Goal: Answer question/provide support: Share knowledge or assist other users

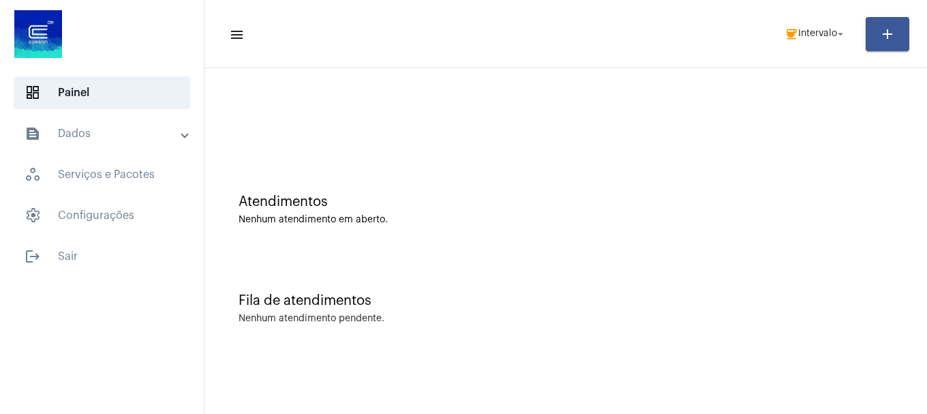
click at [833, 21] on span "coffee Intervalo arrow_drop_down" at bounding box center [816, 33] width 62 height 25
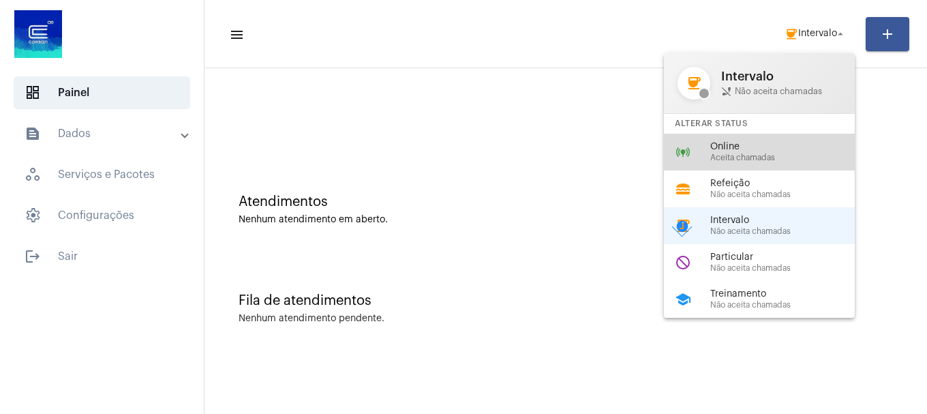
click at [741, 150] on span "Online" at bounding box center [787, 147] width 155 height 10
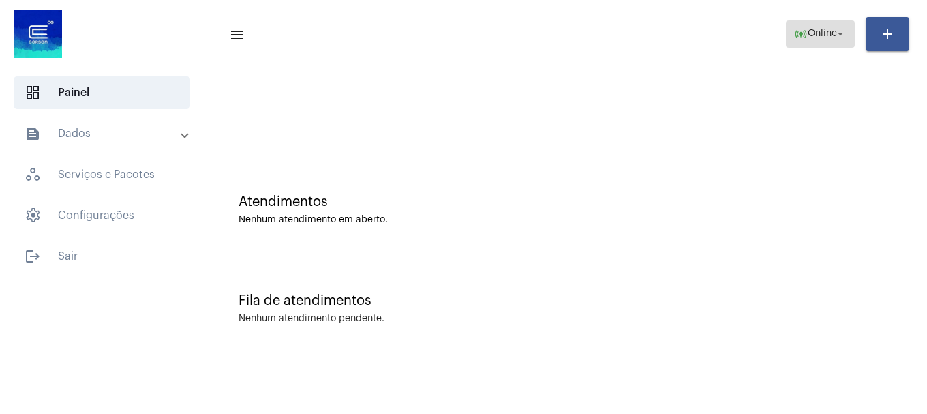
drag, startPoint x: 829, startPoint y: 40, endPoint x: 822, endPoint y: 42, distance: 8.0
click at [826, 40] on span "online_prediction Online arrow_drop_down" at bounding box center [820, 33] width 53 height 25
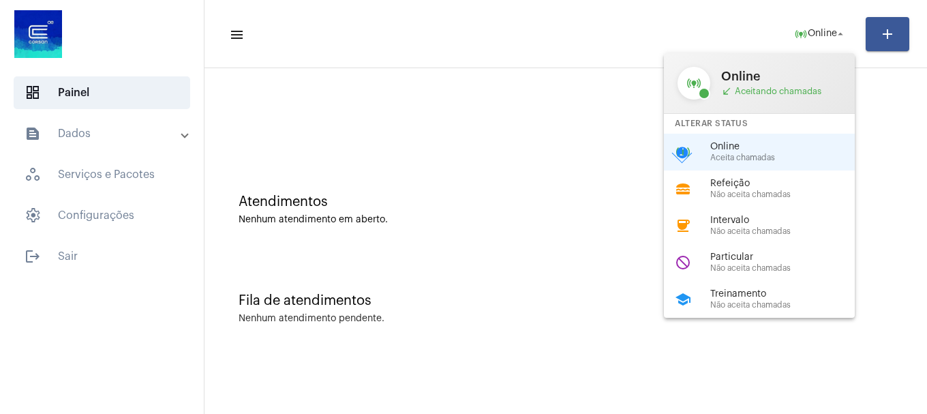
click at [745, 150] on span "Online" at bounding box center [787, 147] width 155 height 10
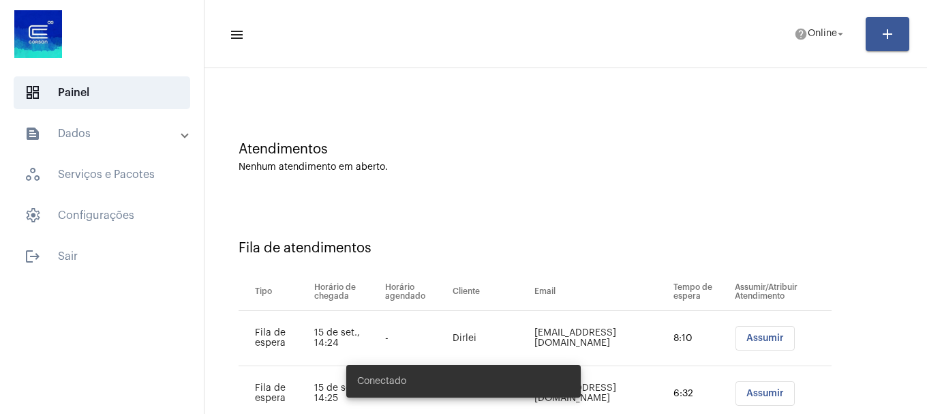
scroll to position [29, 0]
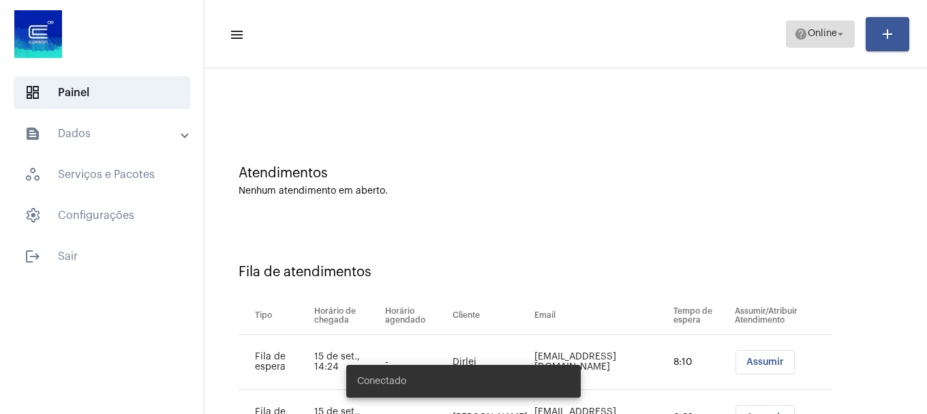
click at [823, 33] on span "Online" at bounding box center [822, 34] width 29 height 10
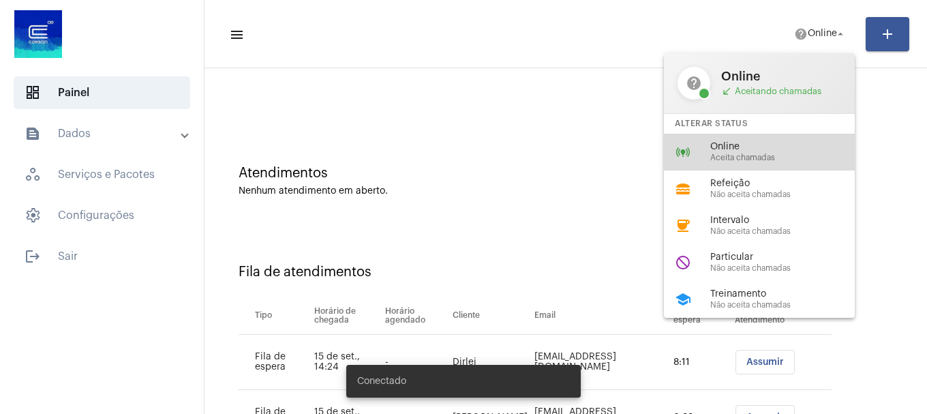
click at [770, 151] on span "Online" at bounding box center [787, 147] width 155 height 10
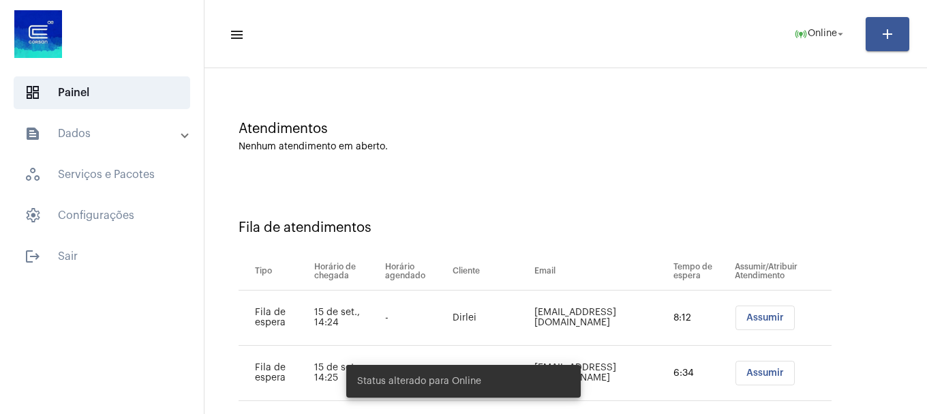
scroll to position [97, 0]
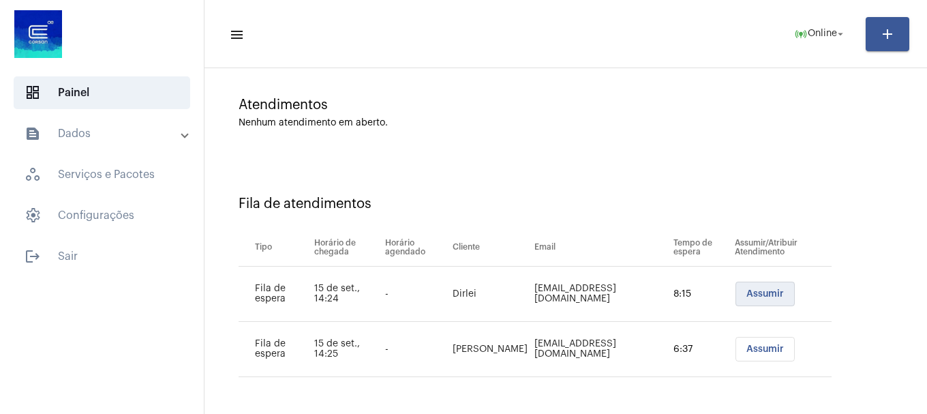
click at [744, 285] on button "Assumir" at bounding box center [765, 294] width 59 height 25
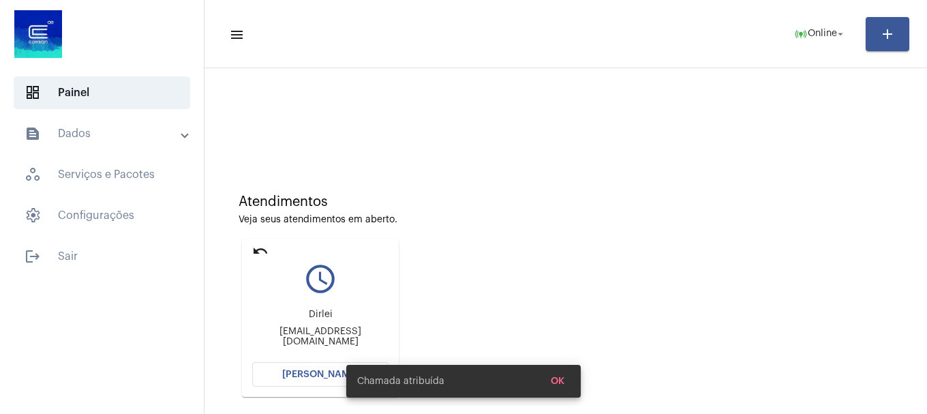
scroll to position [217, 0]
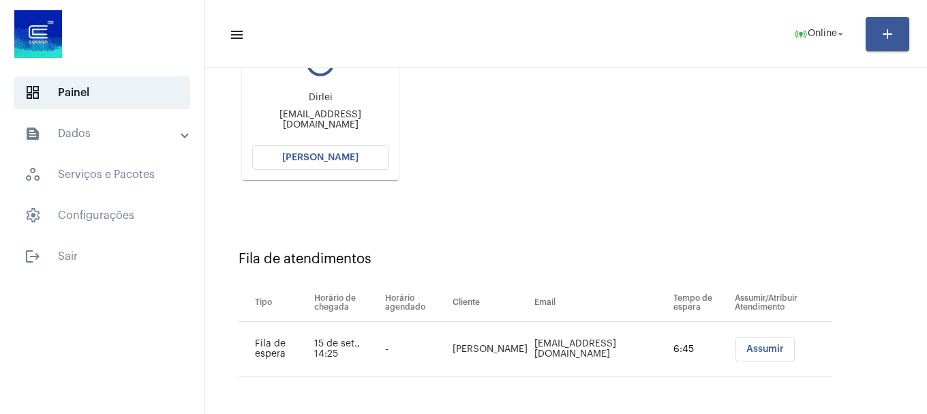
click at [345, 151] on button "[PERSON_NAME]" at bounding box center [320, 157] width 136 height 25
click at [345, 155] on span "[PERSON_NAME]" at bounding box center [320, 158] width 76 height 10
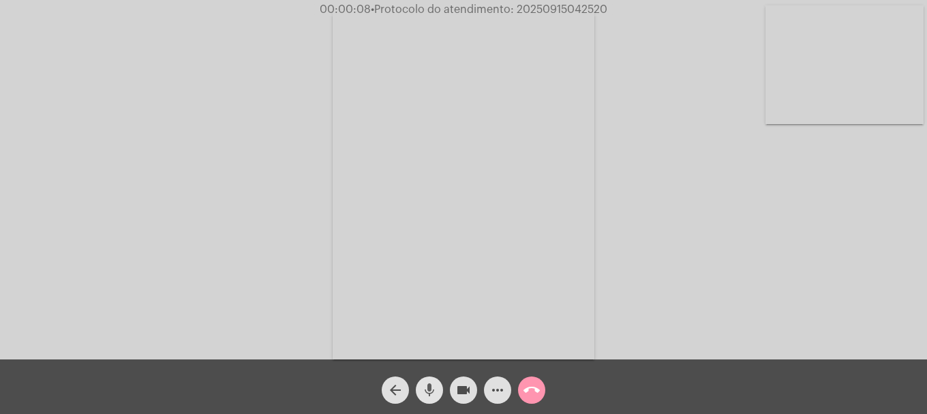
click at [440, 393] on button "mic" at bounding box center [429, 389] width 27 height 27
click at [440, 393] on button "mic_off" at bounding box center [429, 389] width 27 height 27
click at [820, 104] on video at bounding box center [845, 64] width 158 height 119
click at [218, 205] on video at bounding box center [181, 183] width 158 height 211
click at [839, 92] on video at bounding box center [845, 64] width 158 height 119
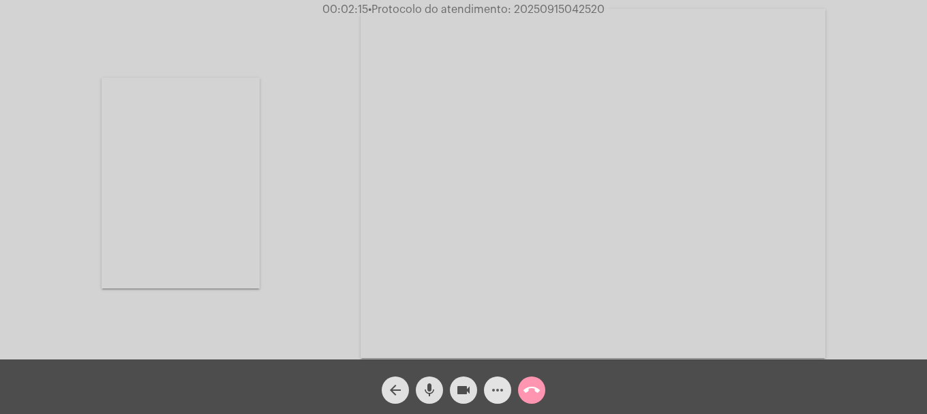
click at [494, 398] on mat-icon "more_horiz" at bounding box center [498, 390] width 16 height 16
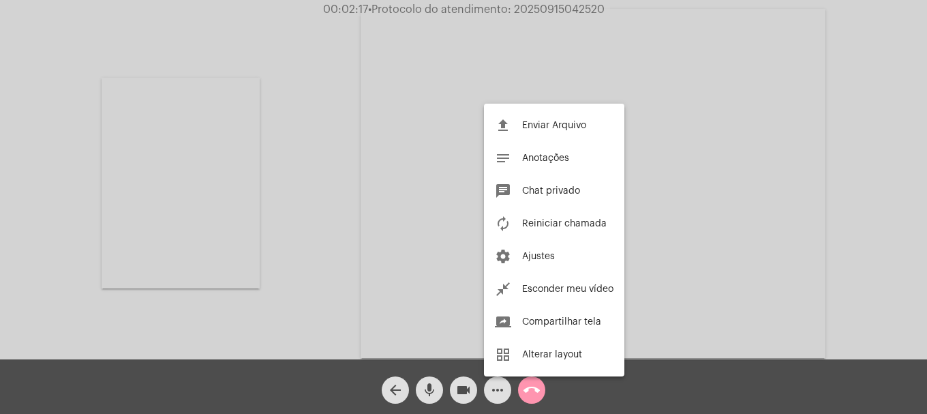
click at [286, 239] on div at bounding box center [463, 207] width 927 height 414
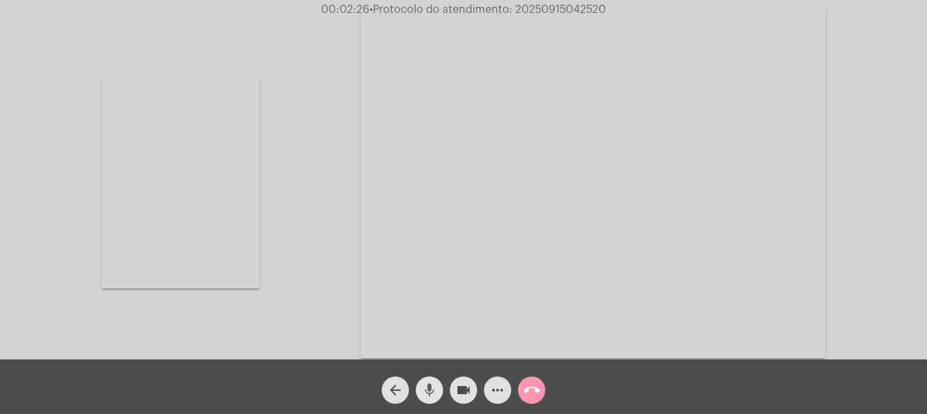
click at [427, 387] on mat-icon "mic" at bounding box center [429, 390] width 16 height 16
click at [465, 393] on mat-icon "videocam" at bounding box center [463, 390] width 16 height 16
click at [466, 392] on mat-icon "videocam_off" at bounding box center [463, 390] width 16 height 16
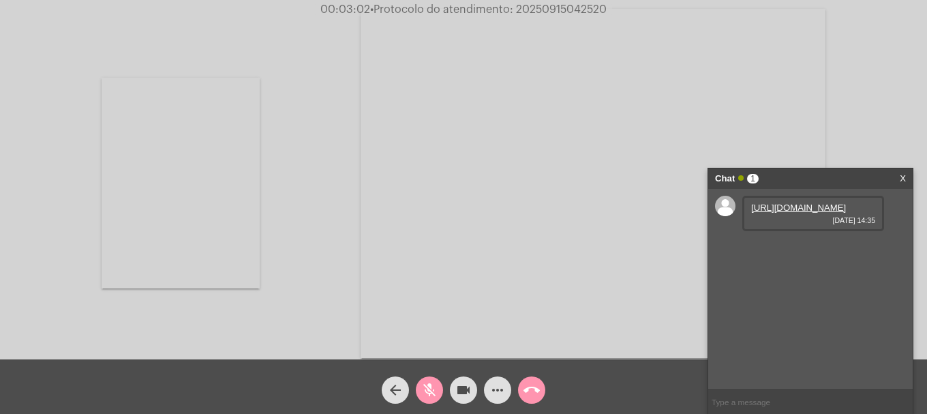
click at [783, 213] on link "https://neft-transfer-bucket.s3.amazonaws.com/temp-90b5e33e-ff4f-3765-d651-fdc2…" at bounding box center [798, 208] width 95 height 10
click at [436, 379] on span "mic_off" at bounding box center [429, 389] width 16 height 27
click at [789, 252] on link "https://neft-transfer-bucket.s3.amazonaws.com/temp-dc7f4820-597e-e68f-5bd7-1912…" at bounding box center [798, 246] width 95 height 10
click at [797, 290] on link "https://neft-transfer-bucket.s3.amazonaws.com/temp-e24e0069-0621-19f7-2c75-8ec7…" at bounding box center [798, 285] width 95 height 10
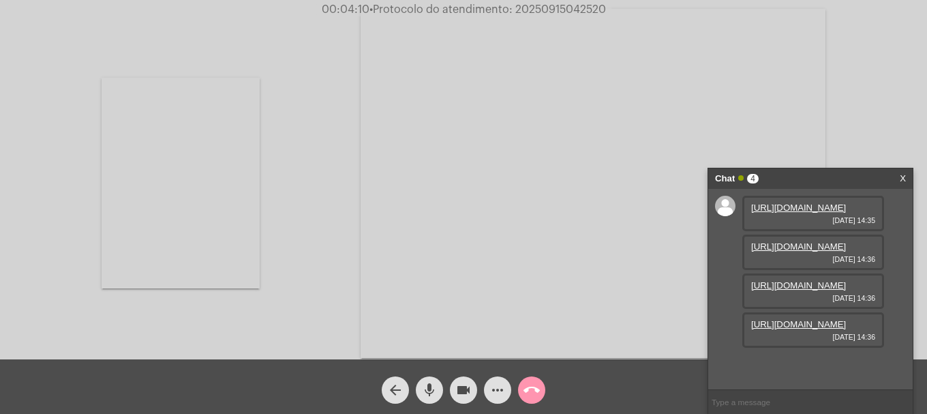
scroll to position [81, 0]
click at [788, 329] on link "https://neft-transfer-bucket.s3.amazonaws.com/temp-46de13d5-1205-2890-31bc-bc1c…" at bounding box center [798, 324] width 95 height 10
click at [808, 358] on link "https://neft-transfer-bucket.s3.amazonaws.com/temp-ae90d513-f67a-9414-9c1d-f229…" at bounding box center [798, 363] width 95 height 10
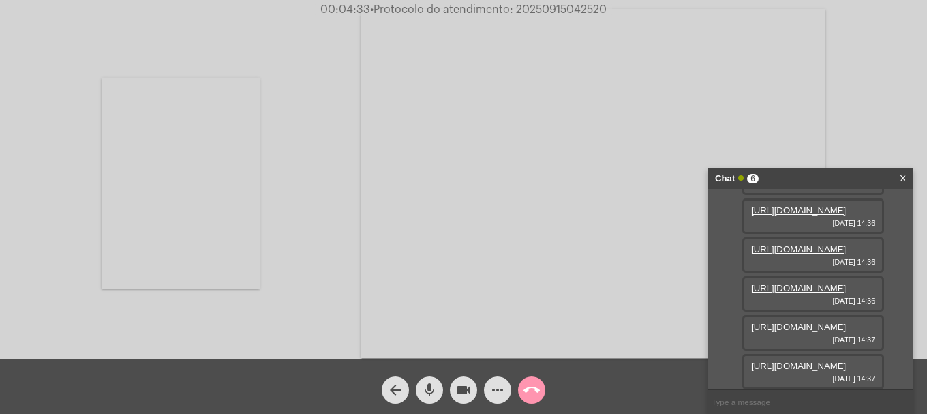
scroll to position [220, 0]
click at [802, 361] on link "https://neft-transfer-bucket.s3.amazonaws.com/temp-a4a36816-f09e-56a3-1c43-6c99…" at bounding box center [798, 366] width 95 height 10
click at [464, 391] on mat-icon "videocam" at bounding box center [463, 390] width 16 height 16
click at [421, 402] on span "mic" at bounding box center [429, 389] width 16 height 27
drag, startPoint x: 432, startPoint y: 395, endPoint x: 452, endPoint y: 387, distance: 22.0
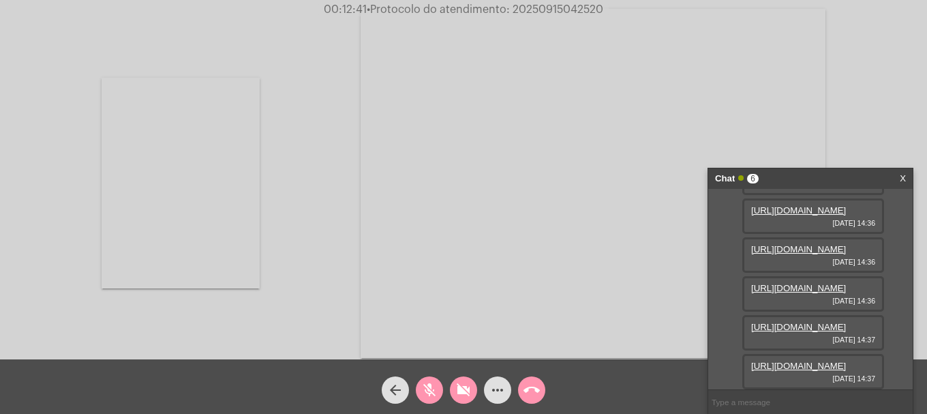
click at [432, 394] on mat-icon "mic_off" at bounding box center [429, 390] width 16 height 16
click at [452, 387] on button "videocam_off" at bounding box center [463, 389] width 27 height 27
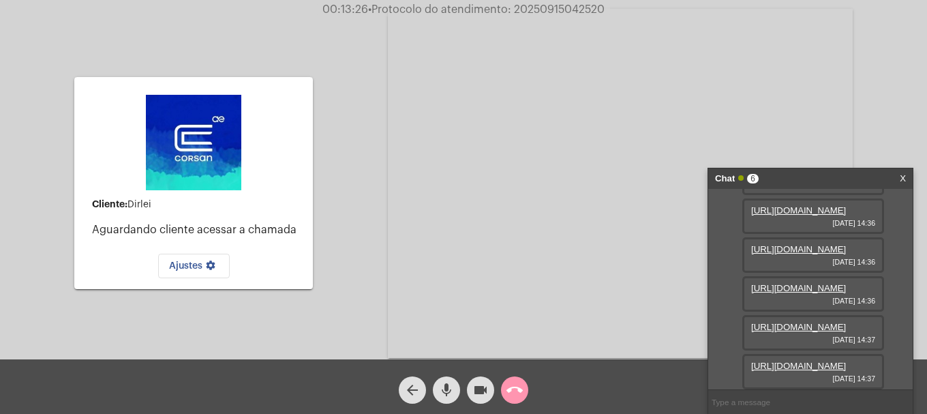
click at [244, 155] on div at bounding box center [193, 142] width 136 height 109
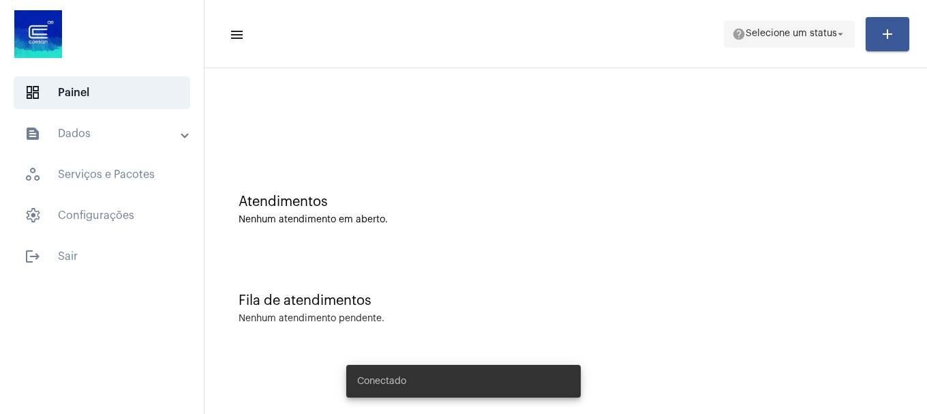
drag, startPoint x: 0, startPoint y: 0, endPoint x: 808, endPoint y: 28, distance: 808.5
click at [808, 28] on span "help Selecione um status arrow_drop_down" at bounding box center [789, 33] width 115 height 25
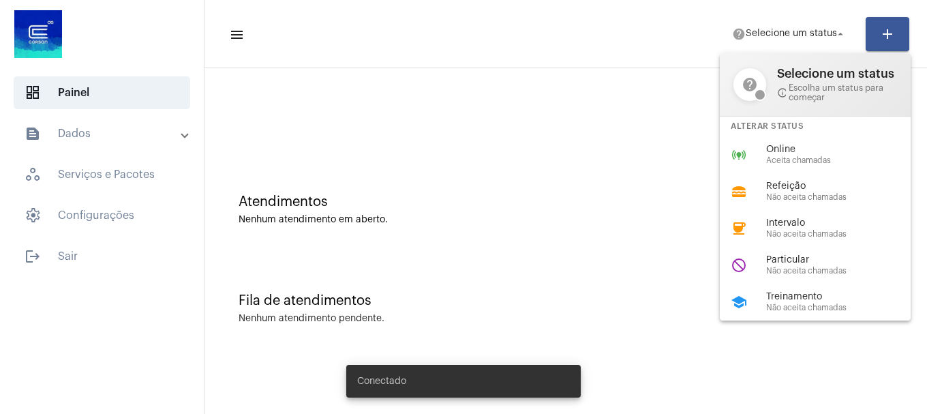
click at [796, 294] on span "Treinamento" at bounding box center [843, 297] width 155 height 10
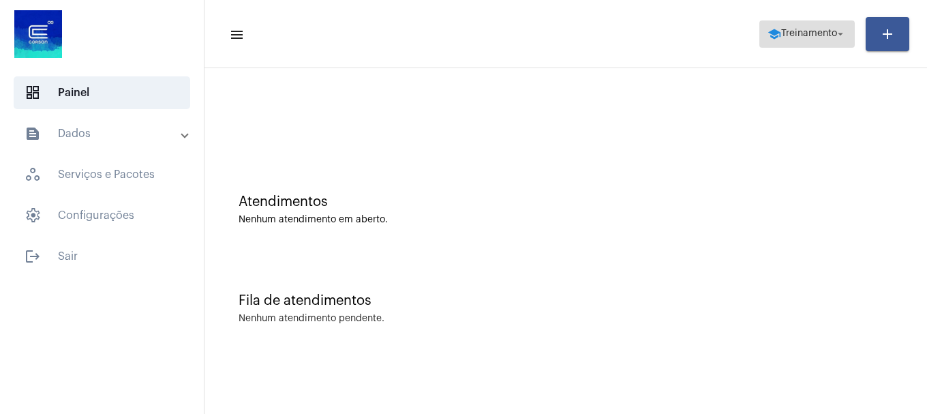
click at [791, 40] on span "school Treinamento arrow_drop_down" at bounding box center [807, 33] width 79 height 25
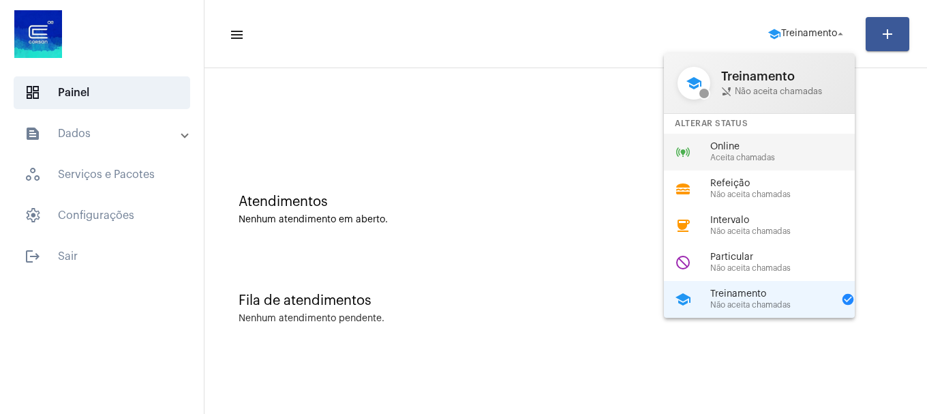
click at [758, 147] on span "Online" at bounding box center [787, 147] width 155 height 10
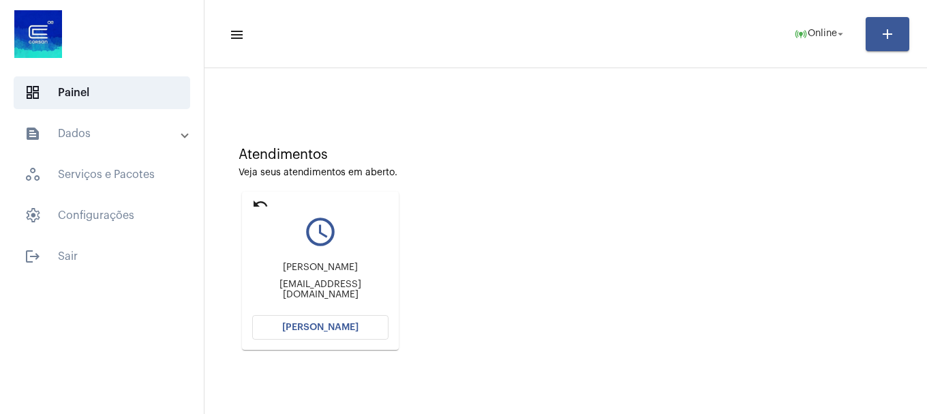
scroll to position [119, 0]
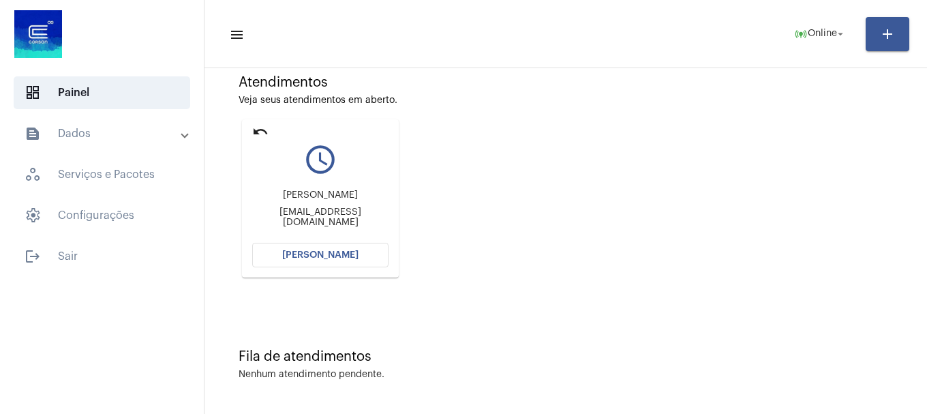
click at [357, 249] on button "Abrir Chamada" at bounding box center [320, 255] width 136 height 25
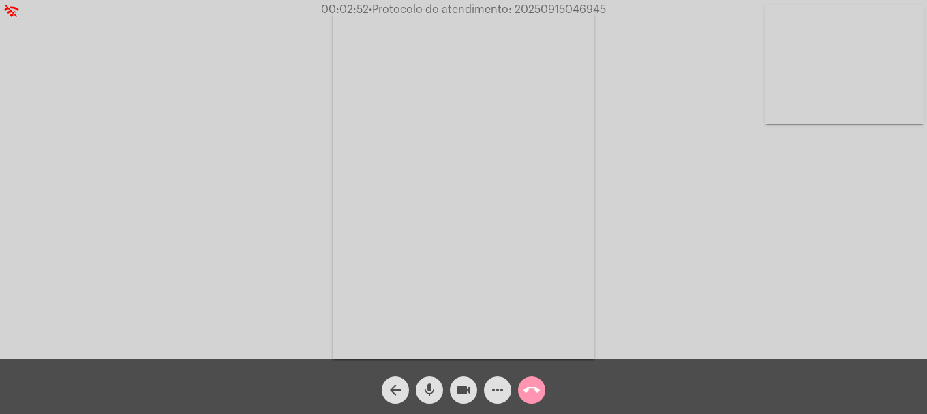
click at [780, 103] on video at bounding box center [845, 64] width 158 height 119
click at [137, 152] on video at bounding box center [181, 183] width 158 height 211
click at [194, 166] on div "Acessando Câmera e Microfone..." at bounding box center [463, 182] width 925 height 359
click at [436, 395] on mat-icon "mic" at bounding box center [429, 390] width 16 height 16
click at [454, 391] on button "videocam" at bounding box center [463, 389] width 27 height 27
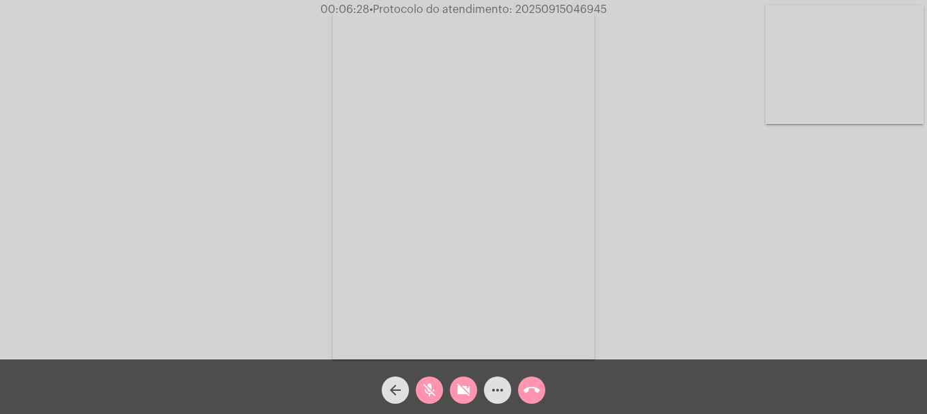
click at [438, 394] on button "mic_off" at bounding box center [429, 389] width 27 height 27
click at [463, 394] on mat-icon "videocam_off" at bounding box center [463, 390] width 16 height 16
click at [29, 175] on div "Acessando Câmera e Microfone..." at bounding box center [463, 182] width 925 height 359
click at [826, 89] on video at bounding box center [845, 64] width 158 height 119
click at [558, 6] on span "• Protocolo do atendimento: 20250915046945" at bounding box center [486, 9] width 237 height 11
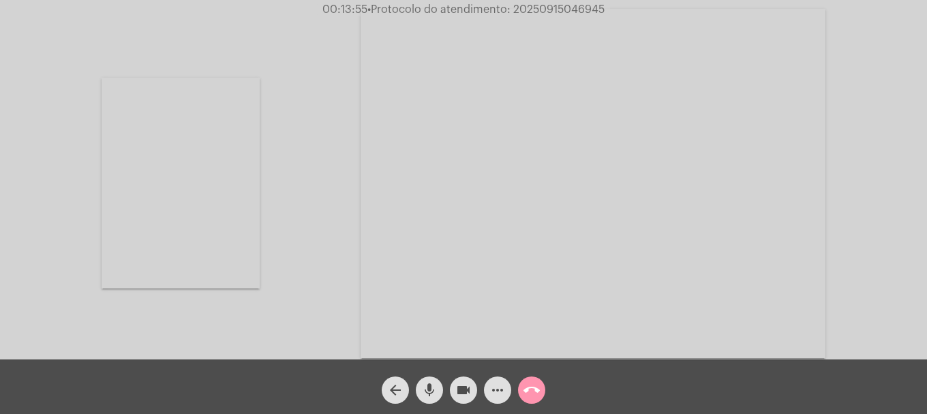
click at [558, 6] on span "• Protocolo do atendimento: 20250915046945" at bounding box center [486, 9] width 237 height 11
copy span "20250915046945"
click at [532, 390] on mat-icon "call_end" at bounding box center [532, 390] width 16 height 16
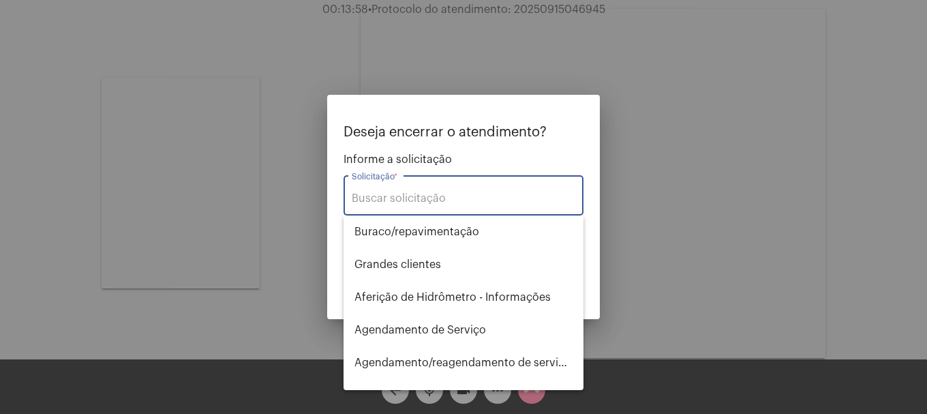
click at [479, 197] on input "Solicitação *" at bounding box center [464, 198] width 224 height 12
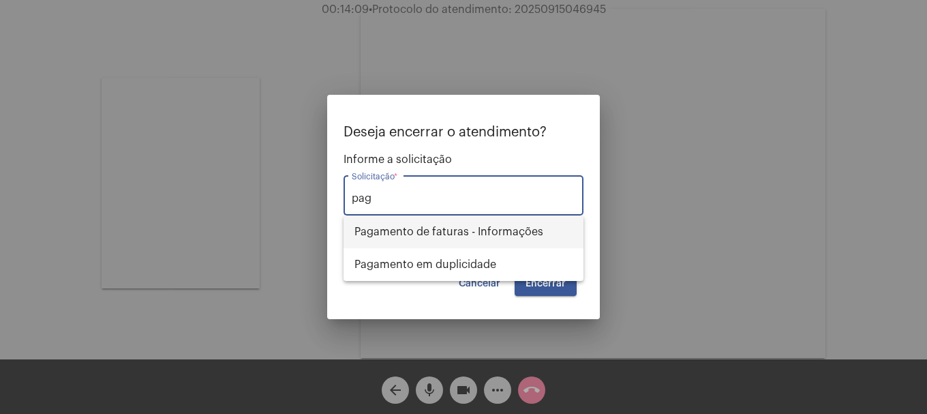
click at [465, 243] on span "Pagamento de faturas - Informações" at bounding box center [464, 231] width 218 height 33
type input "Pagamento de faturas - Informações"
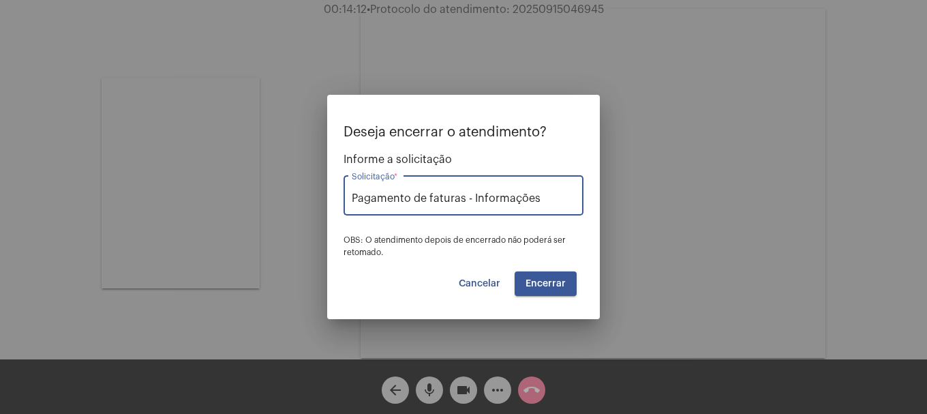
click at [538, 278] on button "Encerrar" at bounding box center [546, 283] width 62 height 25
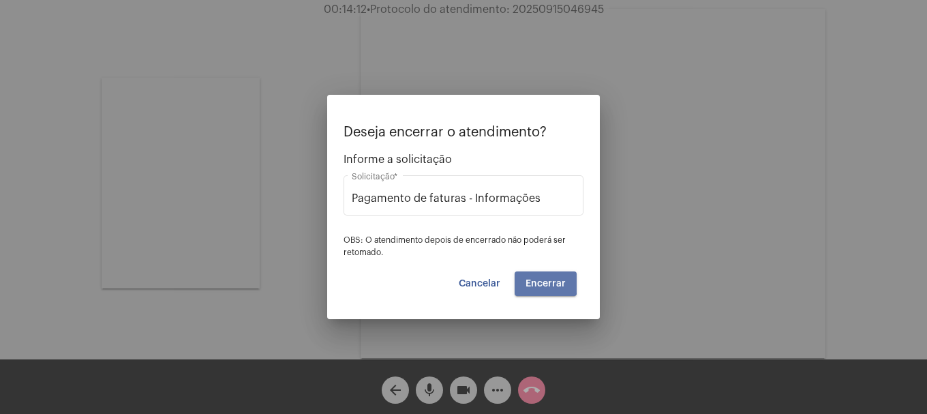
click at [538, 278] on button "Encerrar" at bounding box center [546, 283] width 62 height 25
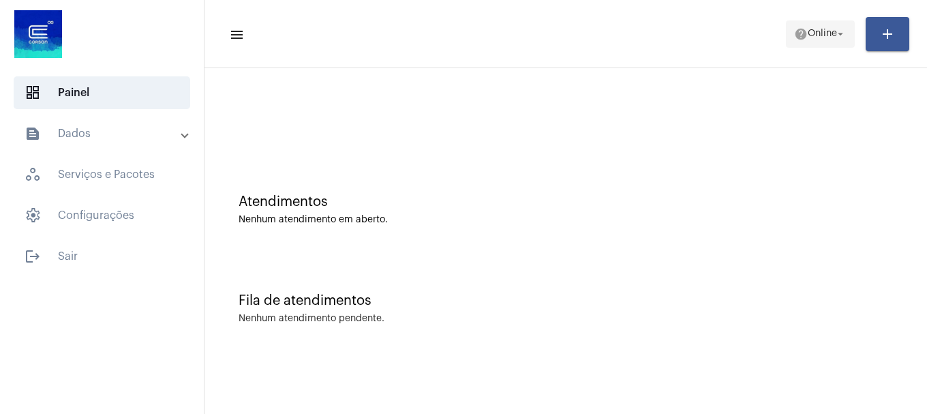
click at [794, 37] on mat-icon "help" at bounding box center [801, 34] width 14 height 14
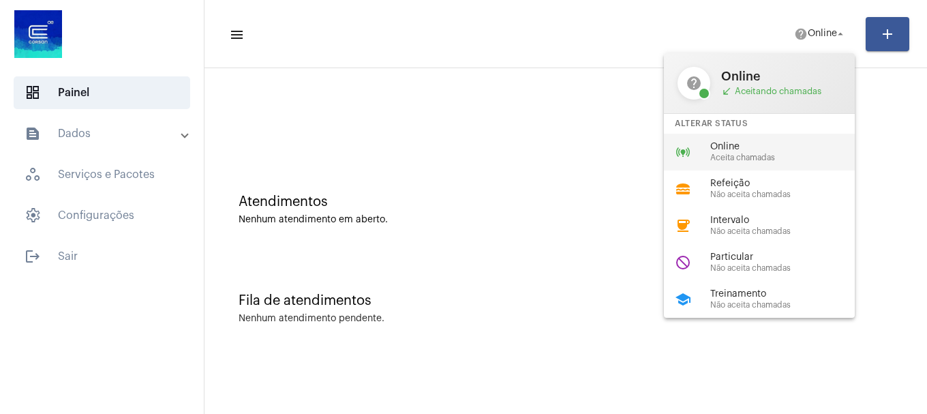
click at [766, 134] on div "online_prediction Online Aceita chamadas" at bounding box center [770, 152] width 213 height 37
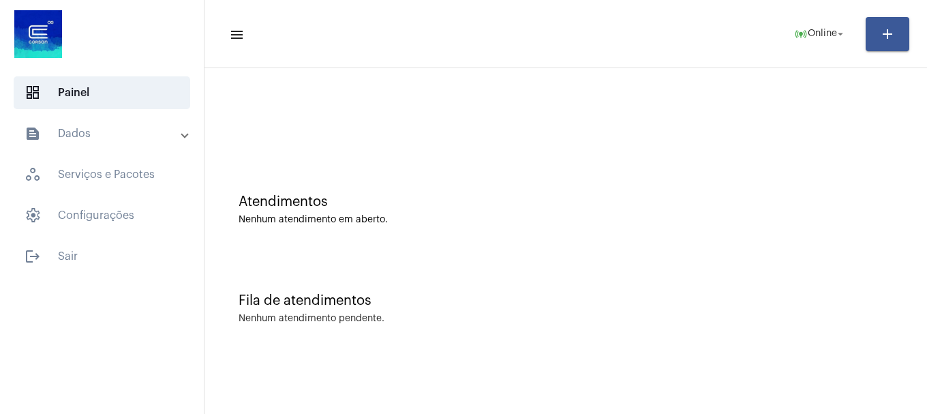
click at [580, 209] on div "Atendimentos Nenhum atendimento em aberto." at bounding box center [566, 209] width 655 height 31
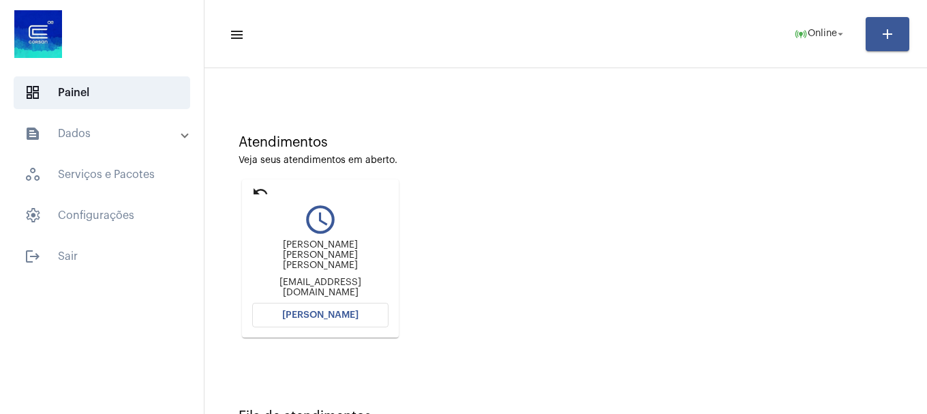
scroll to position [119, 0]
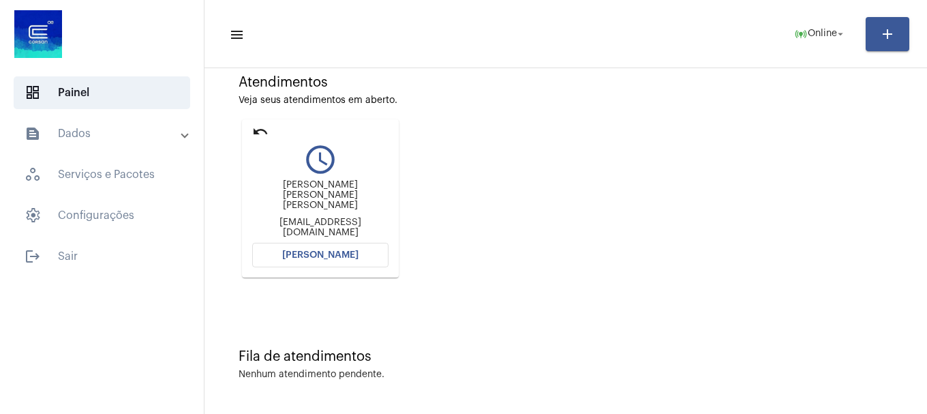
click at [350, 248] on button "[PERSON_NAME]" at bounding box center [320, 255] width 136 height 25
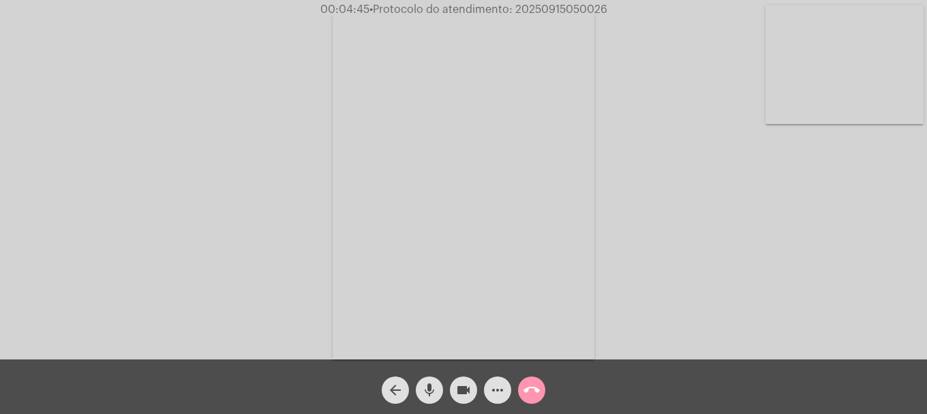
click at [458, 398] on mat-icon "videocam" at bounding box center [463, 390] width 16 height 16
click at [458, 398] on mat-icon "videocam_off" at bounding box center [463, 390] width 16 height 16
click at [508, 387] on button "more_horiz" at bounding box center [497, 389] width 27 height 27
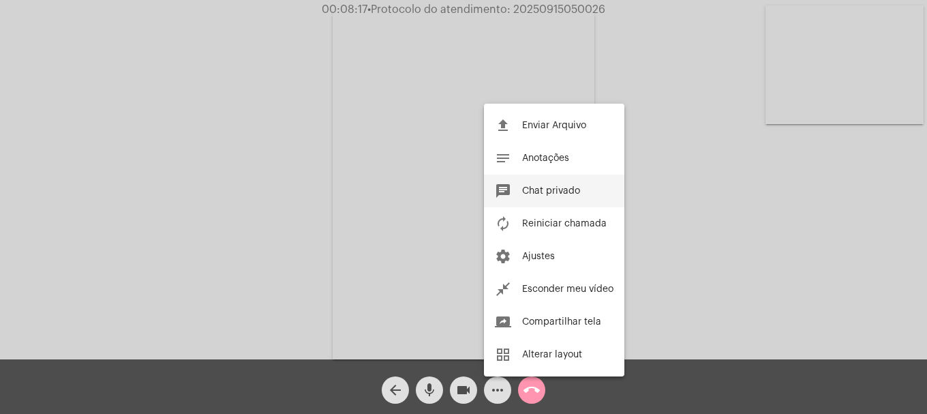
click at [550, 185] on button "chat Chat privado" at bounding box center [554, 191] width 140 height 33
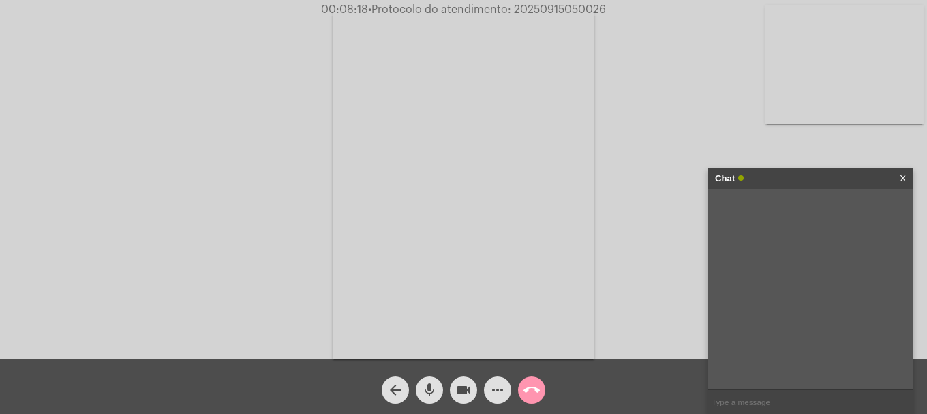
click at [838, 408] on input "text" at bounding box center [810, 402] width 205 height 24
type input "OI"
type input "]"
click at [808, 395] on input "]" at bounding box center [810, 402] width 205 height 24
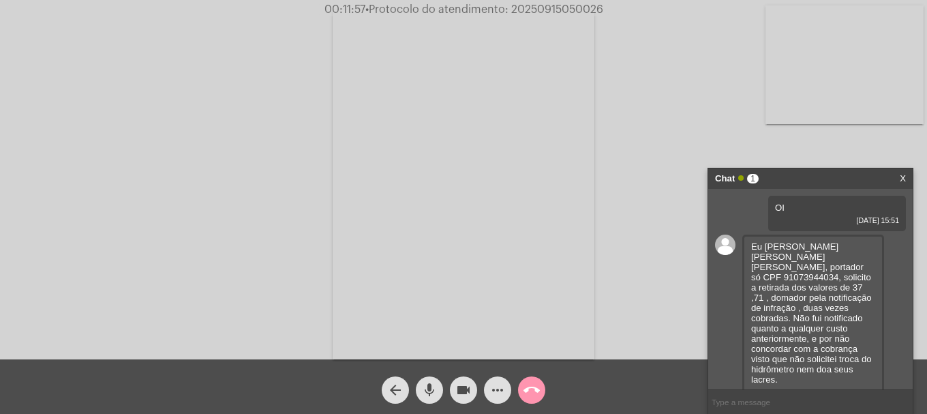
scroll to position [3, 0]
click at [797, 402] on input "text" at bounding box center [810, 402] width 205 height 24
click at [455, 385] on button "videocam" at bounding box center [463, 389] width 27 height 27
click at [455, 385] on button "videocam_off" at bounding box center [463, 389] width 27 height 27
click at [837, 121] on video at bounding box center [845, 64] width 158 height 119
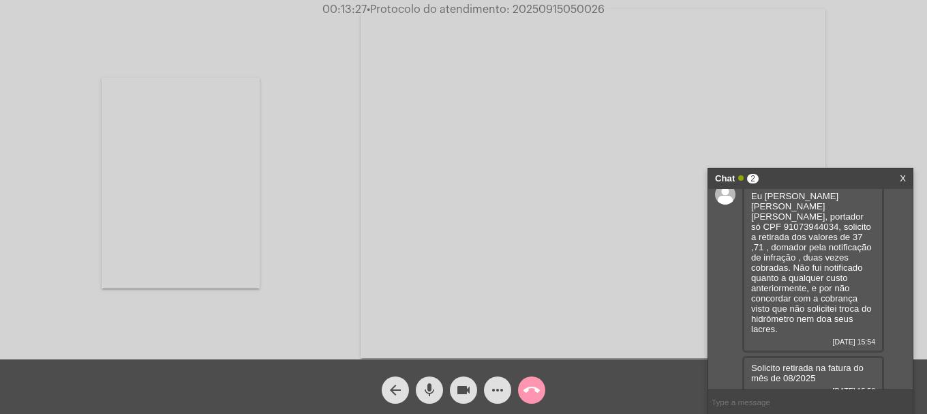
scroll to position [48, 0]
click at [555, 11] on span "• Protocolo do atendimento: 20250915050026" at bounding box center [486, 9] width 238 height 11
copy span "20250915050026"
click at [812, 402] on input "text" at bounding box center [810, 402] width 205 height 24
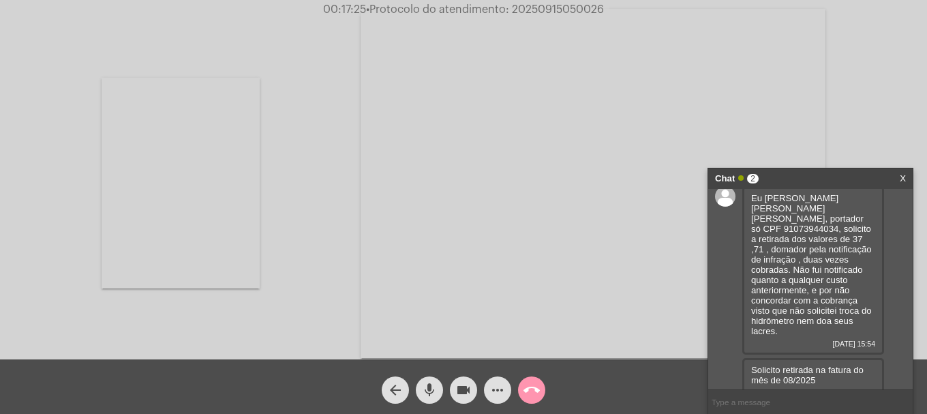
paste input "20250915050026"
type input "20250915050026"
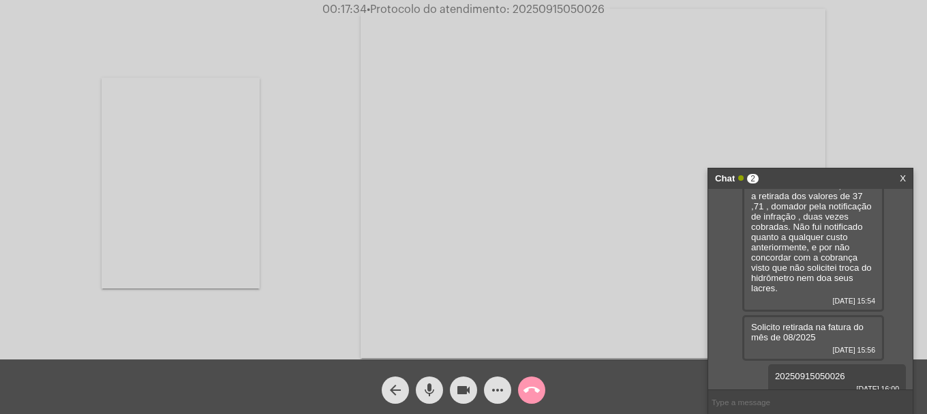
click at [543, 378] on div "call_end" at bounding box center [532, 387] width 34 height 34
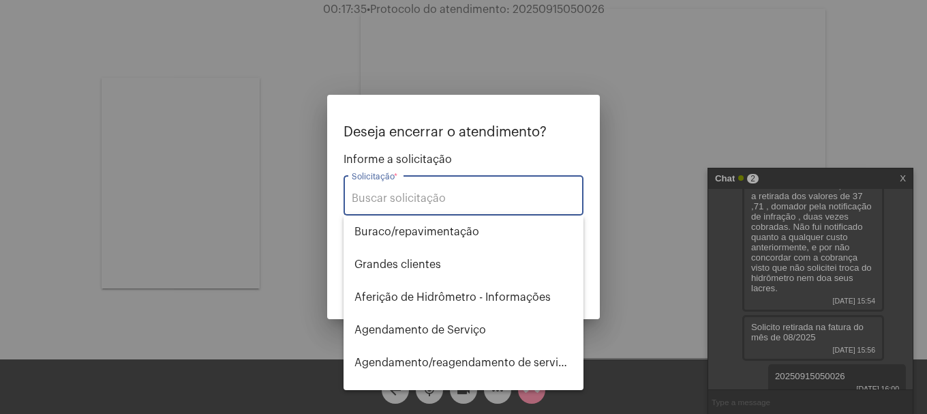
click at [463, 196] on input "Solicitação *" at bounding box center [464, 198] width 224 height 12
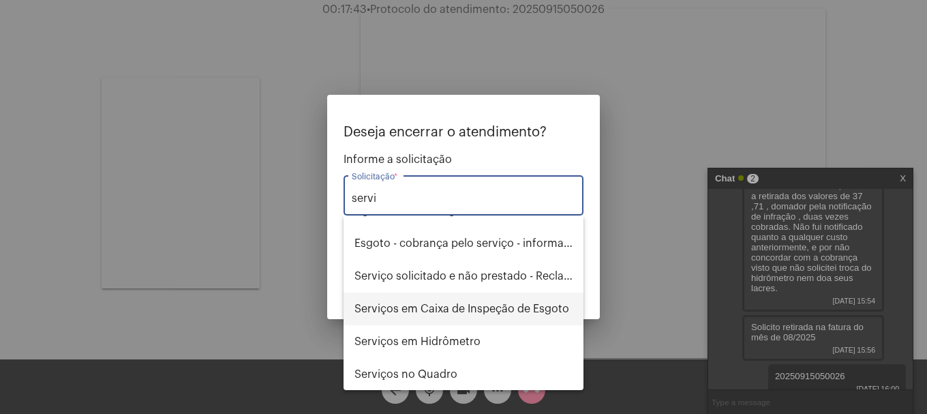
scroll to position [87, 0]
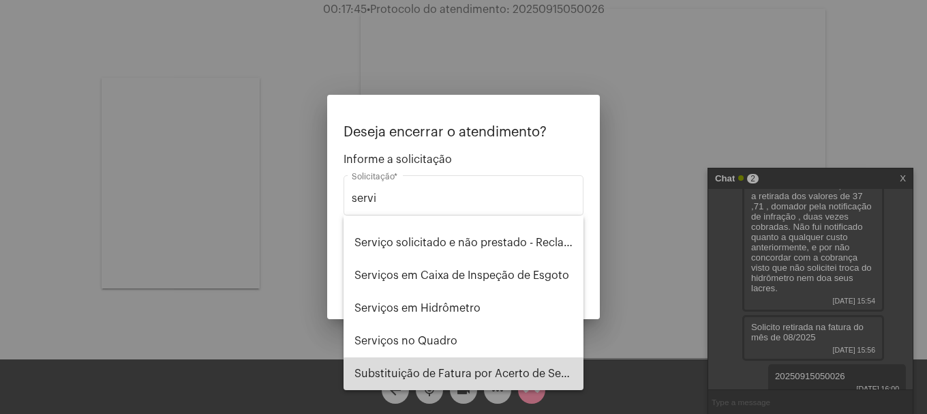
click at [490, 383] on span "Substituição de Fatura por Acerto de Serviço" at bounding box center [464, 373] width 218 height 33
type input "Substituição de Fatura por Acerto de Serviço"
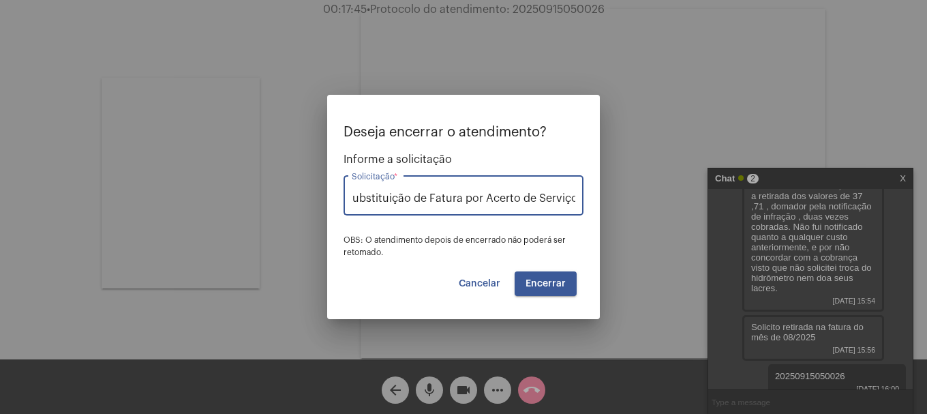
click at [565, 280] on span "Encerrar" at bounding box center [546, 284] width 40 height 10
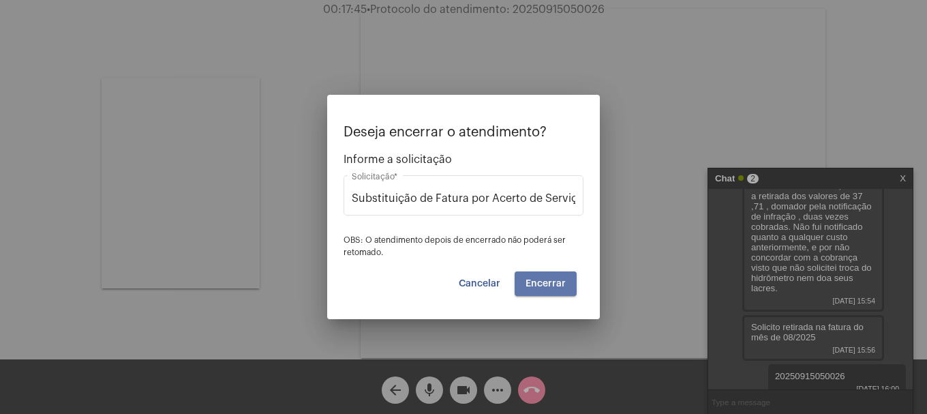
click at [565, 280] on span "Encerrar" at bounding box center [546, 284] width 40 height 10
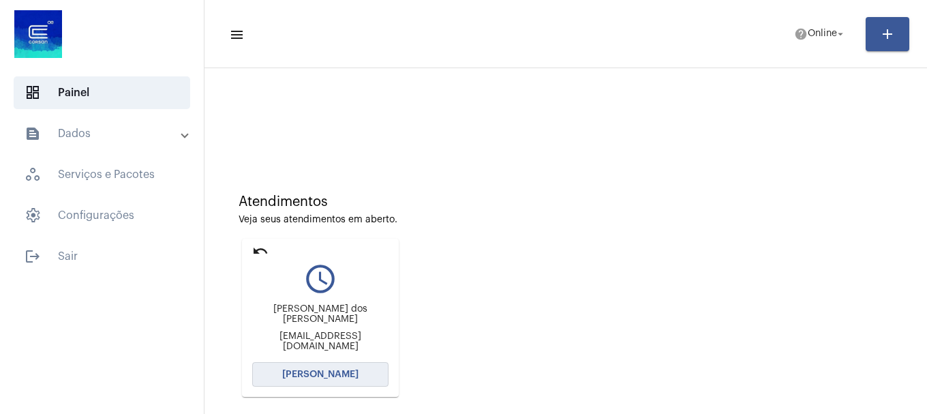
click at [348, 366] on button "[PERSON_NAME]" at bounding box center [320, 374] width 136 height 25
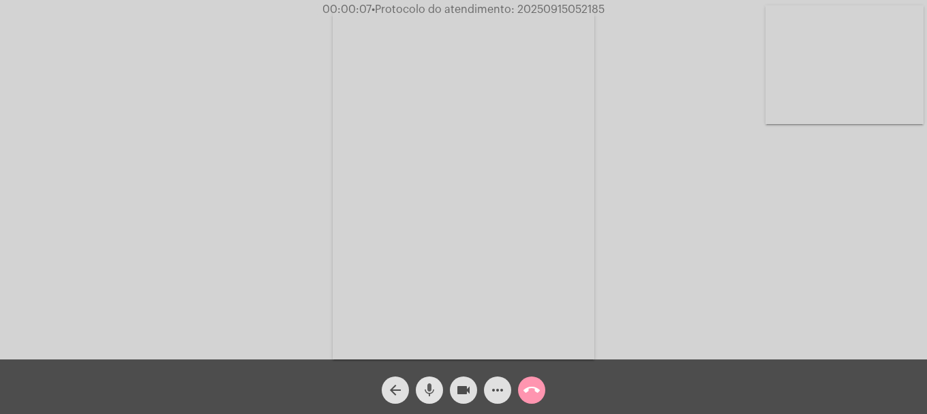
click at [436, 390] on mat-icon "mic" at bounding box center [429, 390] width 16 height 16
click at [436, 390] on mat-icon "mic_off" at bounding box center [429, 390] width 16 height 16
click at [813, 119] on video at bounding box center [845, 64] width 158 height 119
click at [488, 400] on button "more_horiz" at bounding box center [497, 389] width 27 height 27
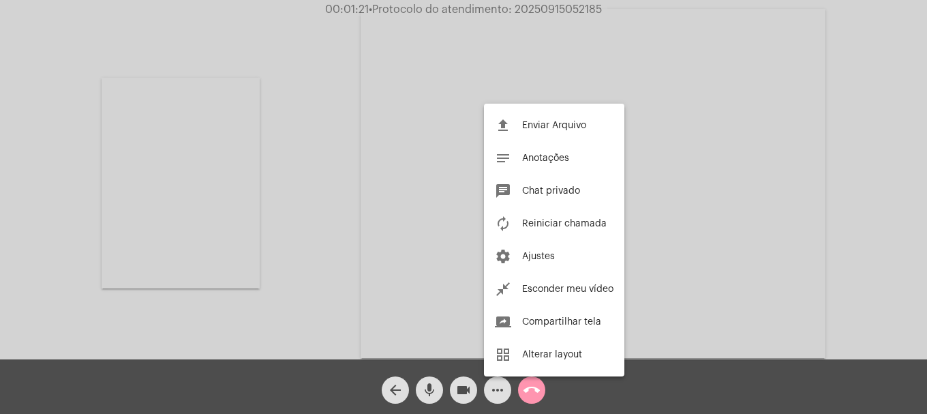
click at [488, 400] on div at bounding box center [463, 207] width 927 height 414
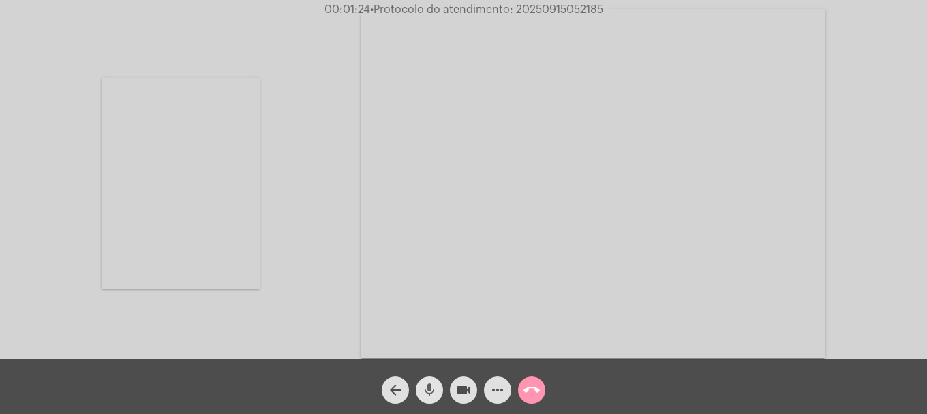
click at [434, 396] on mat-icon "mic" at bounding box center [429, 390] width 16 height 16
click at [434, 396] on mat-icon "mic_off" at bounding box center [429, 390] width 16 height 16
click at [486, 398] on button "more_horiz" at bounding box center [497, 389] width 27 height 27
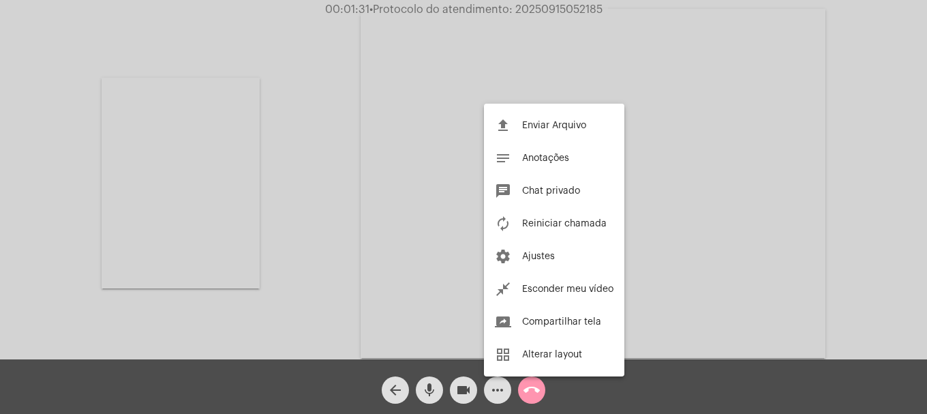
click at [865, 123] on div at bounding box center [463, 207] width 927 height 414
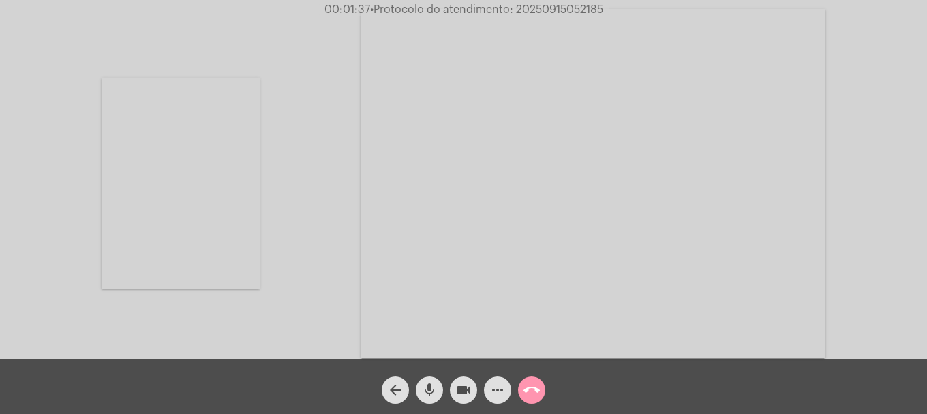
click at [428, 391] on mat-icon "mic" at bounding box center [429, 390] width 16 height 16
click at [428, 391] on mat-icon "mic_off" at bounding box center [429, 390] width 16 height 16
click at [428, 391] on mat-icon "mic" at bounding box center [429, 390] width 16 height 16
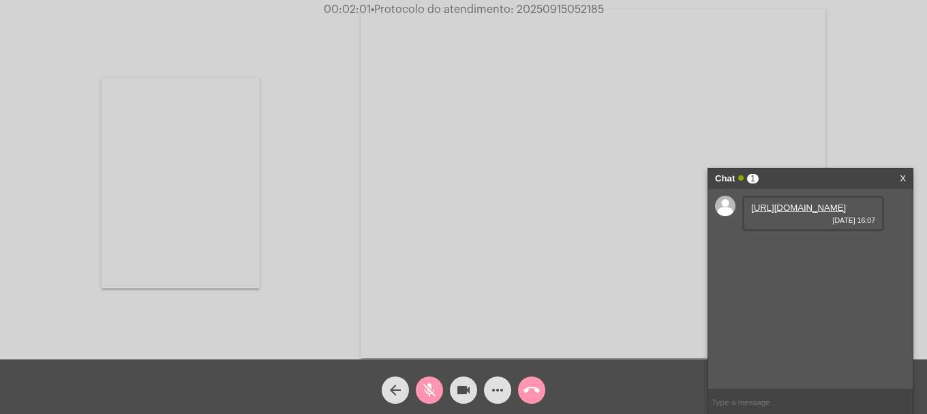
drag, startPoint x: 777, startPoint y: 179, endPoint x: 778, endPoint y: 213, distance: 34.1
click at [778, 213] on ng-chat-window "Chat 1 X https://neft-transfer-bucket.s3.amazonaws.com/temp-bf6c0049-0b7b-451f-…" at bounding box center [810, 290] width 205 height 245
click at [778, 213] on link "https://neft-transfer-bucket.s3.amazonaws.com/temp-bf6c0049-0b7b-451f-aaf7-38bf…" at bounding box center [798, 208] width 95 height 10
click at [769, 252] on link "https://neft-transfer-bucket.s3.amazonaws.com/temp-5cf96db9-42e9-262d-6d75-b814…" at bounding box center [798, 246] width 95 height 10
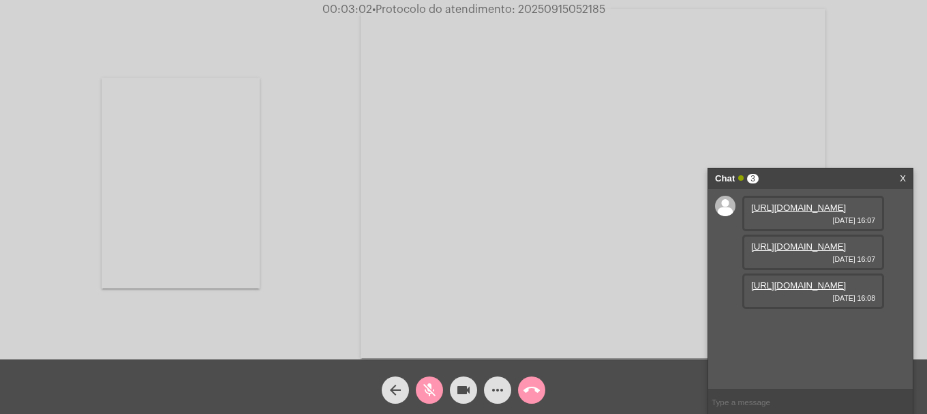
click at [781, 290] on link "https://neft-transfer-bucket.s3.amazonaws.com/temp-dfb66cfe-d3ab-5ec9-2609-33b5…" at bounding box center [798, 285] width 95 height 10
click at [777, 329] on link "https://neft-transfer-bucket.s3.amazonaws.com/temp-6ef37ea5-af6f-3f17-c227-b8e7…" at bounding box center [798, 324] width 95 height 10
click at [421, 372] on div "mic_off" at bounding box center [430, 387] width 34 height 34
click at [427, 395] on mat-icon "mic" at bounding box center [429, 390] width 16 height 16
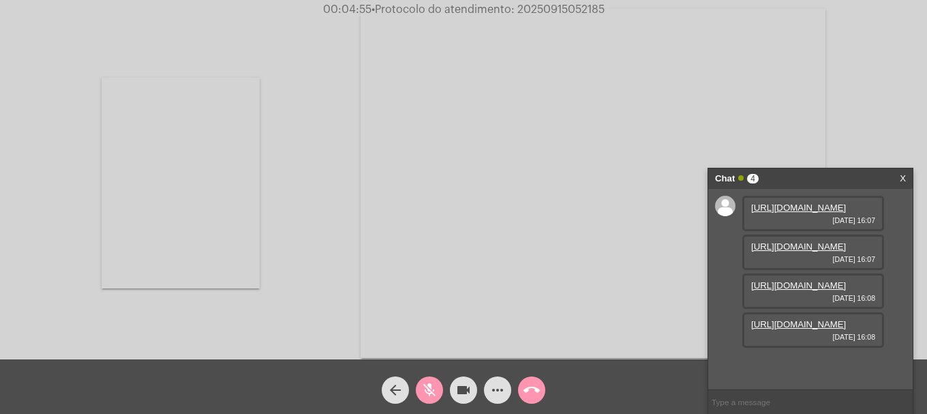
click at [151, 149] on video at bounding box center [181, 183] width 158 height 211
click at [425, 385] on mat-icon "mic_off" at bounding box center [429, 390] width 16 height 16
click at [882, 53] on video at bounding box center [845, 64] width 158 height 119
click at [207, 238] on video at bounding box center [181, 183] width 158 height 211
click at [474, 307] on video at bounding box center [464, 184] width 262 height 349
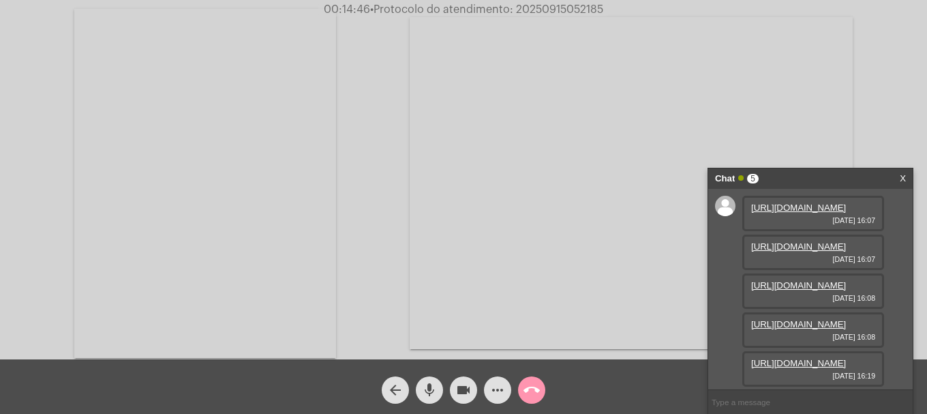
scroll to position [151, 0]
click at [823, 358] on link "https://neft-transfer-bucket.s3.amazonaws.com/temp-20f452f3-3c3b-904a-8943-1fc2…" at bounding box center [798, 363] width 95 height 10
click at [545, 10] on span "• Protocolo do atendimento: 20250915052185" at bounding box center [484, 9] width 233 height 11
copy span "20250915052185"
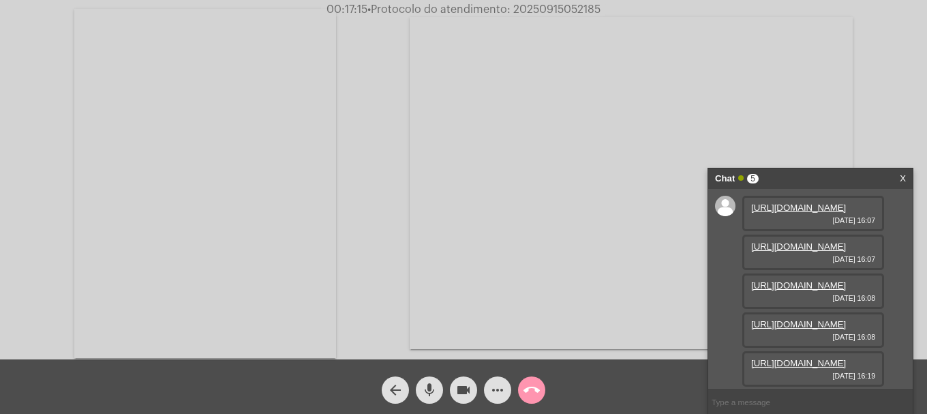
click at [808, 407] on input "text" at bounding box center [810, 402] width 205 height 24
paste input "20250915052185"
type input "20250915052185"
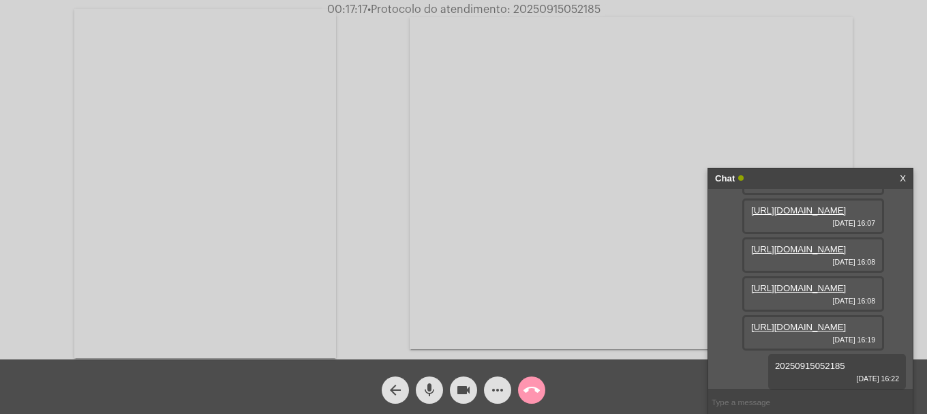
scroll to position [190, 0]
click at [539, 392] on mat-icon "call_end" at bounding box center [532, 390] width 16 height 16
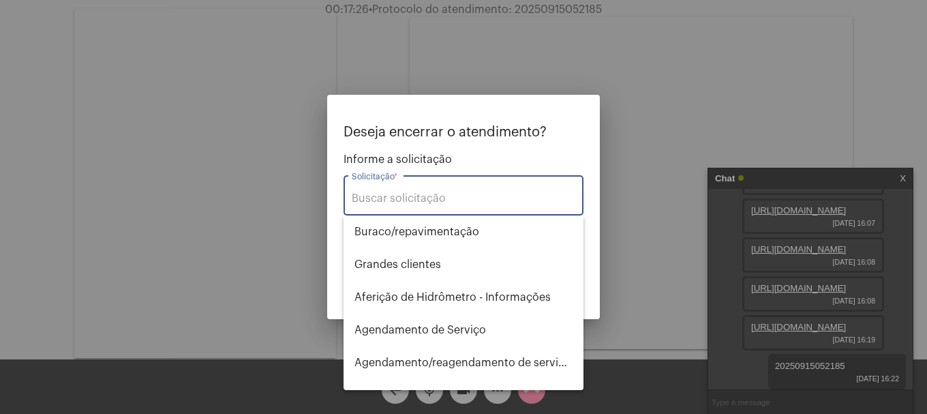
click at [407, 198] on input "Solicitação *" at bounding box center [464, 198] width 224 height 12
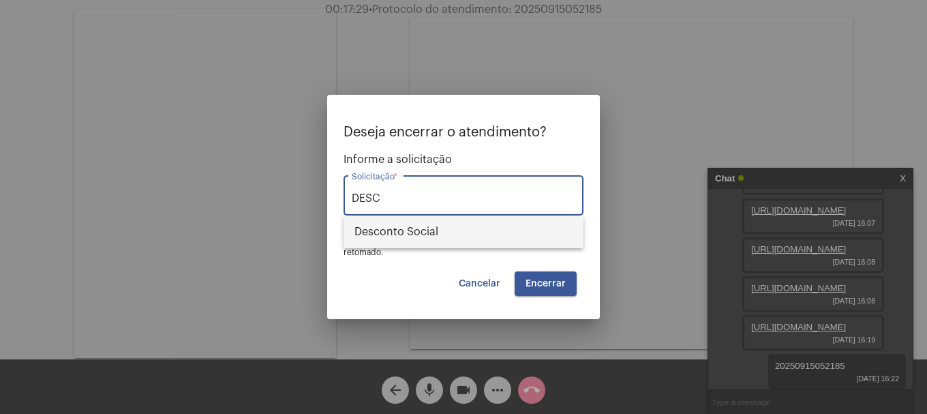
click at [528, 245] on span "Desconto Social" at bounding box center [464, 231] width 218 height 33
type input "Desconto Social"
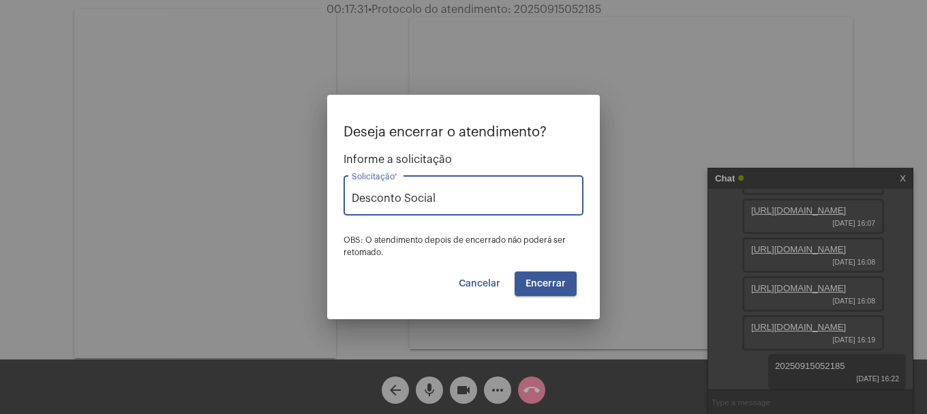
click at [555, 286] on span "Encerrar" at bounding box center [546, 284] width 40 height 10
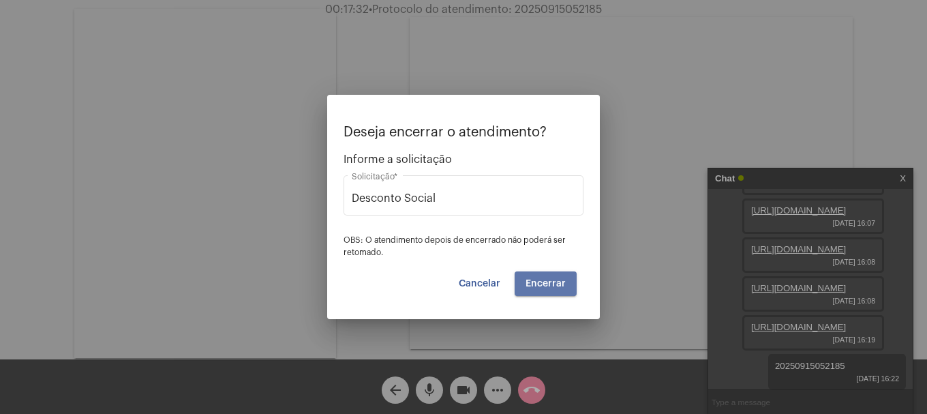
click at [555, 286] on span "Encerrar" at bounding box center [546, 284] width 40 height 10
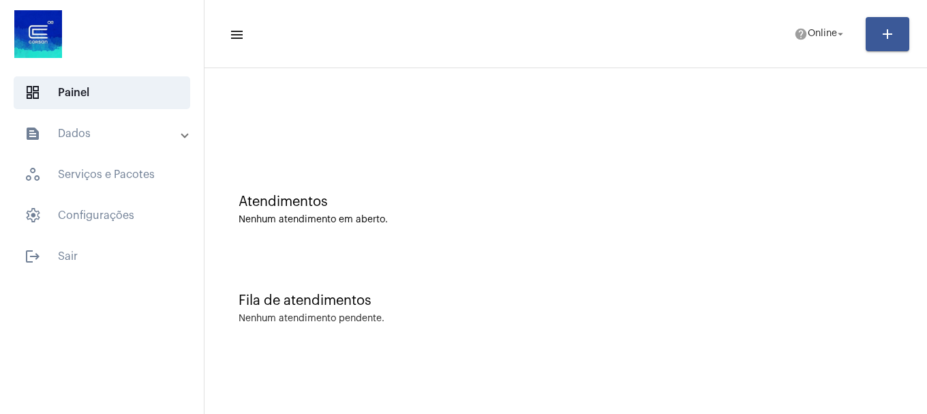
click at [821, 58] on mat-toolbar "menu help Online arrow_drop_down add" at bounding box center [566, 34] width 723 height 68
click at [822, 49] on mat-toolbar-row "menu help Online arrow_drop_down add" at bounding box center [566, 34] width 723 height 44
click at [822, 42] on span "help Online arrow_drop_down" at bounding box center [820, 33] width 53 height 25
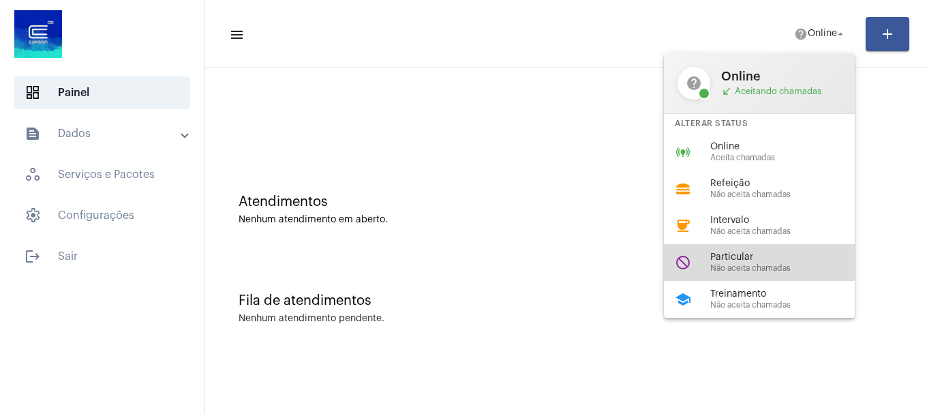
click at [743, 252] on span "Particular" at bounding box center [787, 257] width 155 height 10
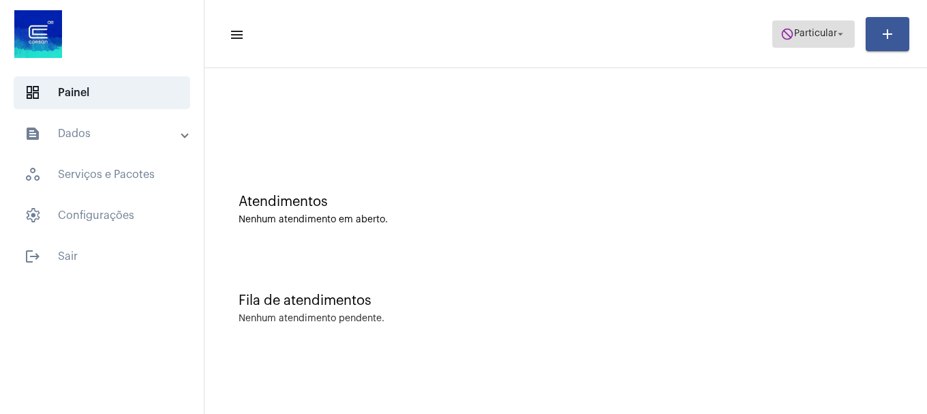
click at [806, 40] on span "do_not_disturb Particular arrow_drop_down" at bounding box center [814, 33] width 66 height 25
click at [794, 40] on span "do_not_disturb Particular arrow_drop_down" at bounding box center [814, 33] width 66 height 25
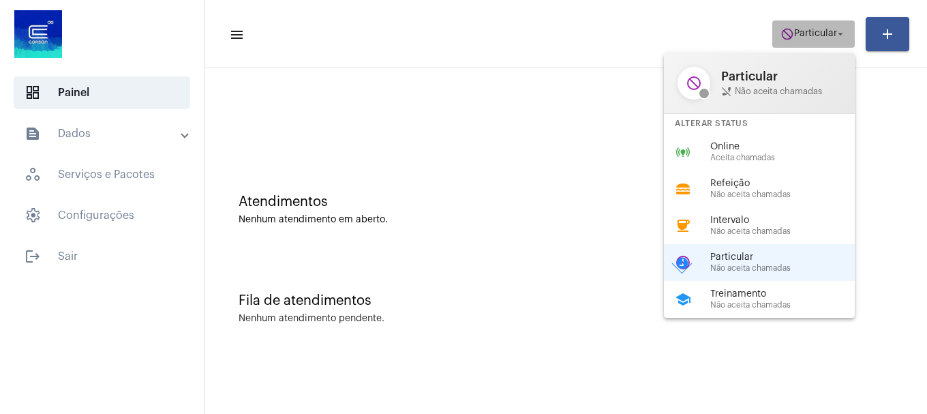
click at [809, 30] on span "Particular" at bounding box center [815, 34] width 43 height 10
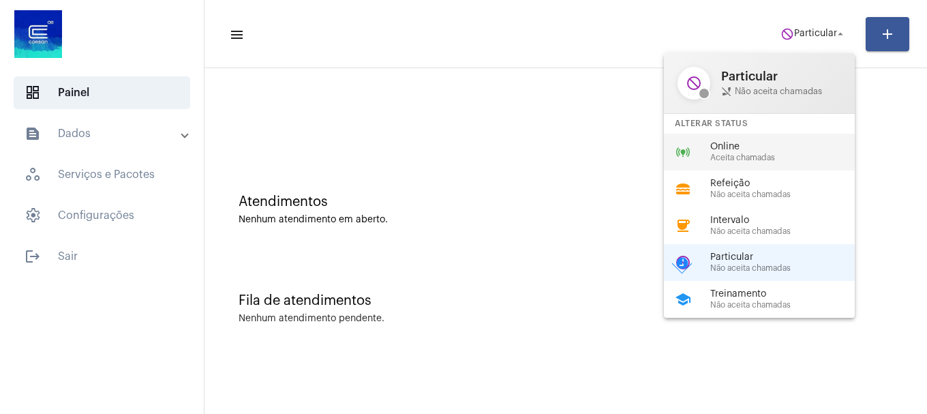
click at [762, 143] on span "Online" at bounding box center [787, 147] width 155 height 10
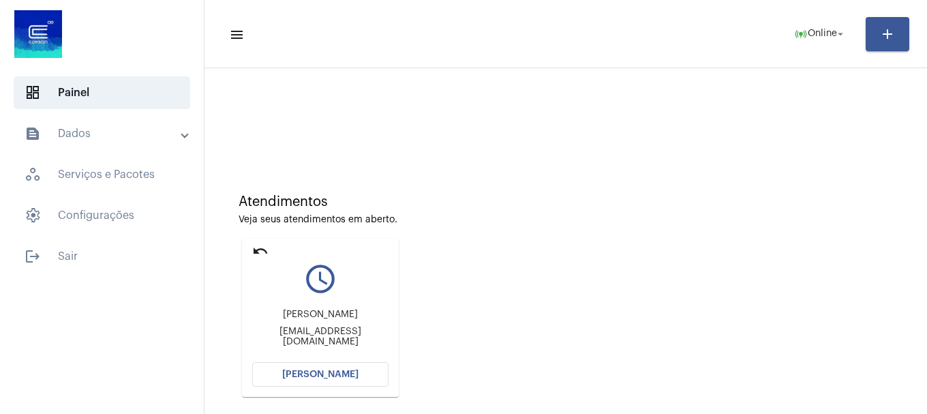
scroll to position [119, 0]
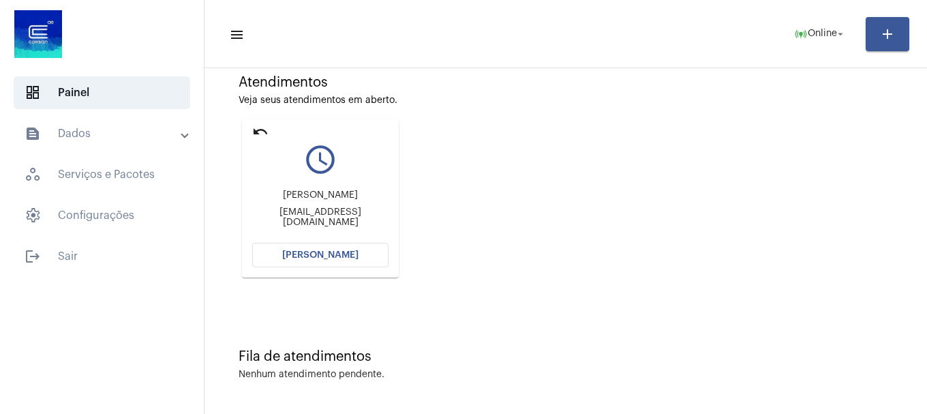
click at [354, 250] on button "Abrir Chamada" at bounding box center [320, 255] width 136 height 25
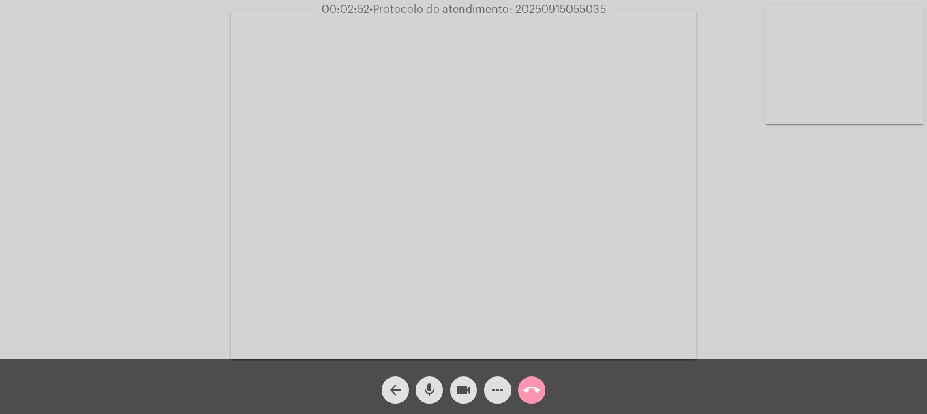
click at [861, 105] on video at bounding box center [845, 64] width 158 height 119
click at [563, 3] on span "00:07:12 • Protocolo do atendimento: 20250915055035" at bounding box center [463, 10] width 291 height 14
click at [534, 404] on span "call_end" at bounding box center [532, 389] width 16 height 27
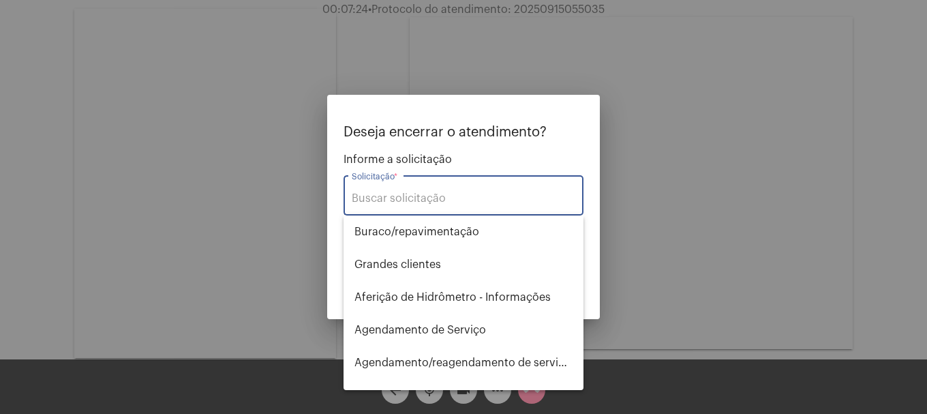
click at [408, 198] on input "Solicitação *" at bounding box center [464, 198] width 224 height 12
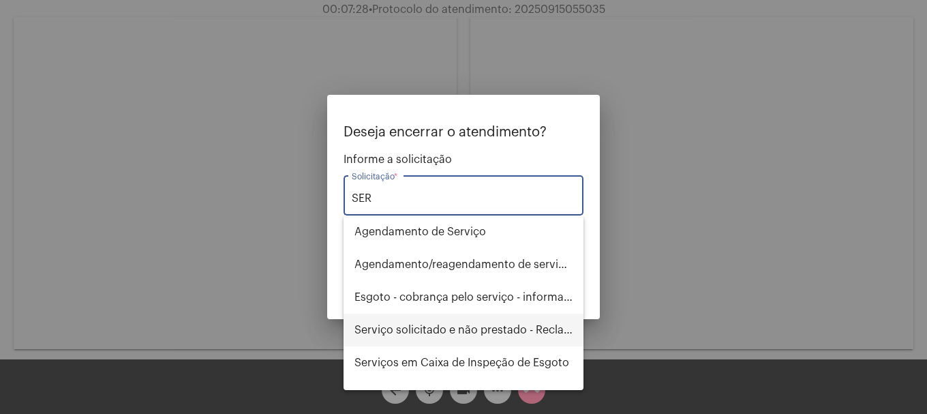
click at [496, 334] on span "Serviço solicitado e não prestado - Reclamação" at bounding box center [464, 330] width 218 height 33
type input "Serviço solicitado e não prestado - Reclamação"
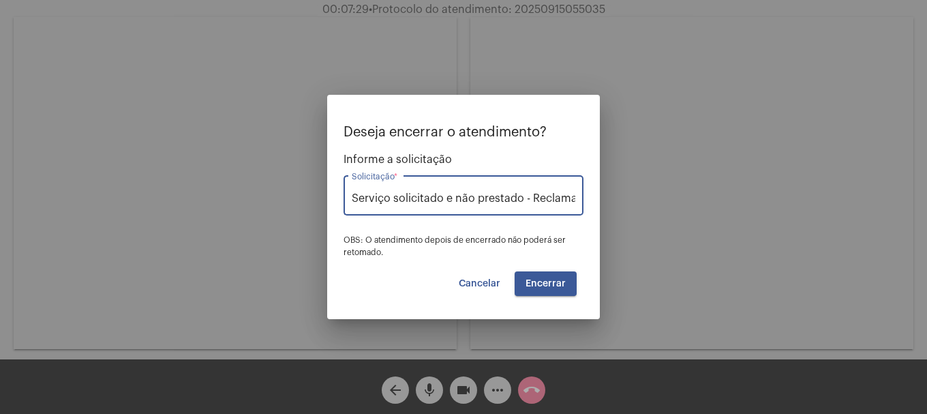
scroll to position [0, 18]
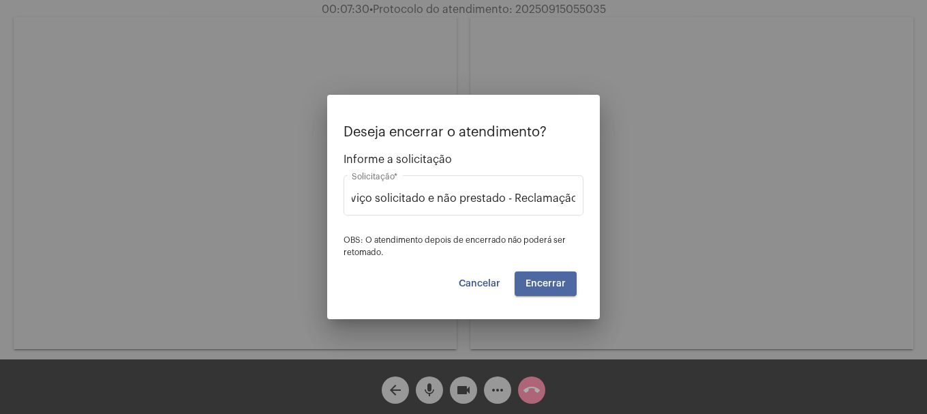
click at [566, 277] on button "Encerrar" at bounding box center [546, 283] width 62 height 25
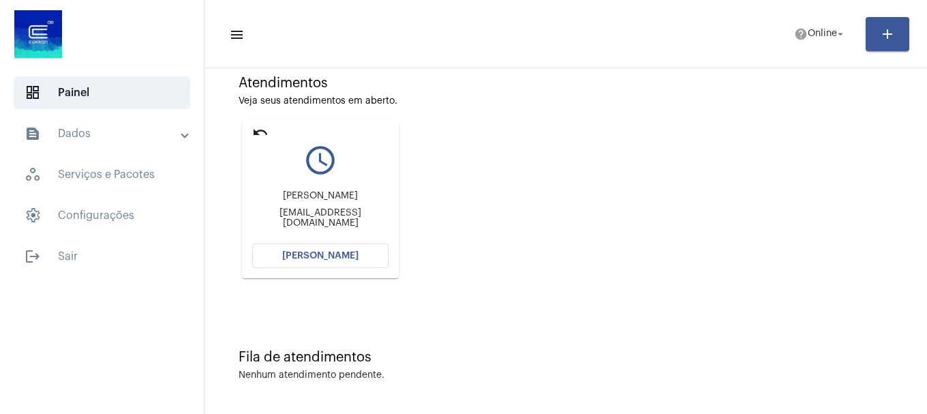
scroll to position [119, 0]
click at [302, 265] on button "Abrir Chamada" at bounding box center [320, 255] width 136 height 25
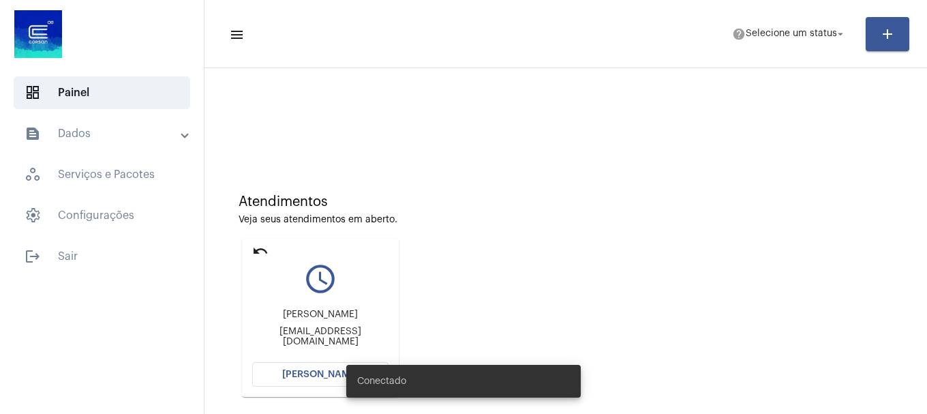
click at [265, 248] on mat-icon "undo" at bounding box center [260, 251] width 16 height 16
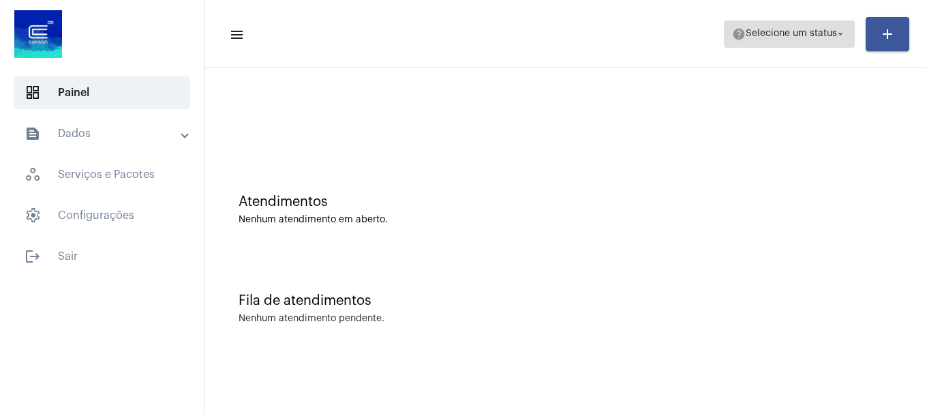
click at [786, 29] on span "Selecione um status" at bounding box center [791, 34] width 91 height 10
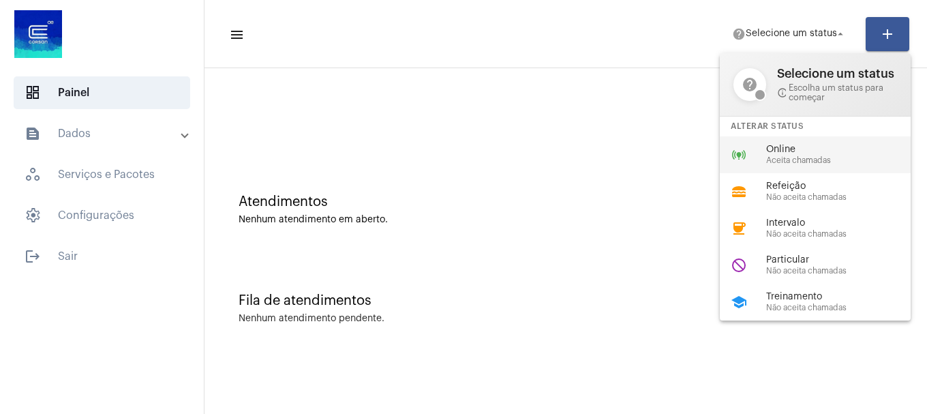
click at [740, 150] on mat-icon "online_prediction" at bounding box center [739, 155] width 16 height 16
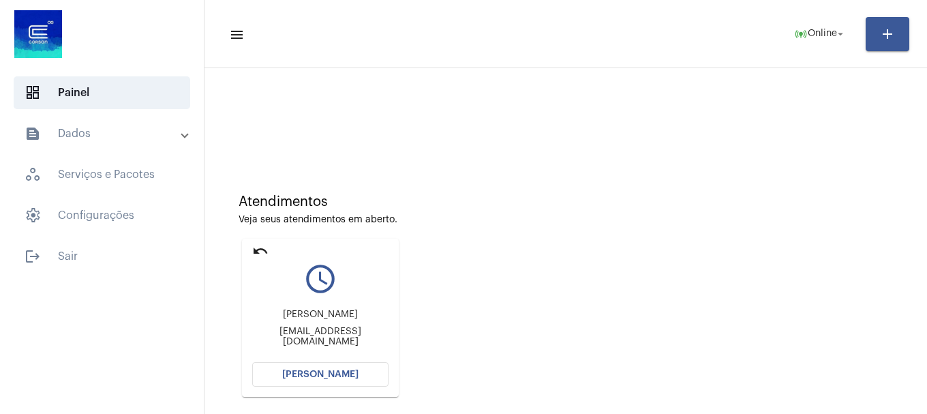
click at [325, 378] on span "[PERSON_NAME]" at bounding box center [320, 375] width 76 height 10
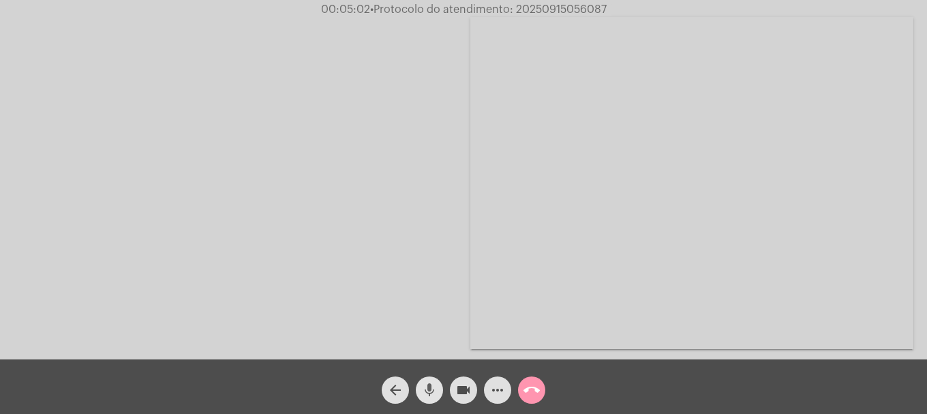
click at [419, 388] on button "mic" at bounding box center [429, 389] width 27 height 27
click at [419, 380] on button "mic_off" at bounding box center [429, 389] width 27 height 27
click at [419, 380] on button "mic" at bounding box center [429, 389] width 27 height 27
drag, startPoint x: 827, startPoint y: 128, endPoint x: 779, endPoint y: 187, distance: 75.6
click at [827, 130] on div "Acessando Câmera e Microfone..." at bounding box center [463, 182] width 925 height 359
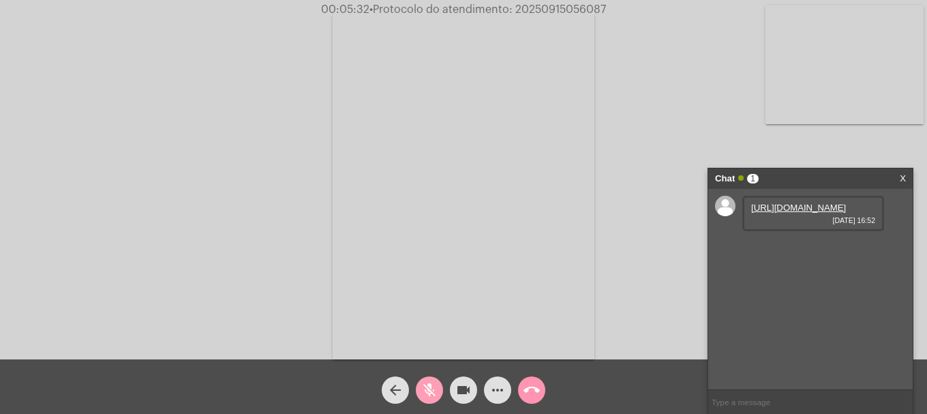
click at [440, 389] on button "mic_off" at bounding box center [429, 389] width 27 height 27
click at [791, 213] on link "https://neft-transfer-bucket.s3.amazonaws.com/temp-947901c4-ab6b-27dc-e971-166e…" at bounding box center [798, 208] width 95 height 10
click at [460, 400] on span "videocam" at bounding box center [463, 389] width 16 height 27
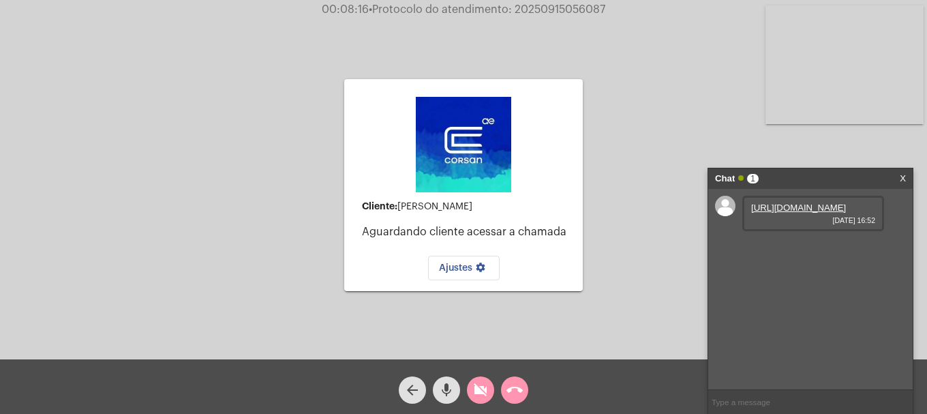
click at [479, 388] on mat-icon "videocam_off" at bounding box center [481, 390] width 16 height 16
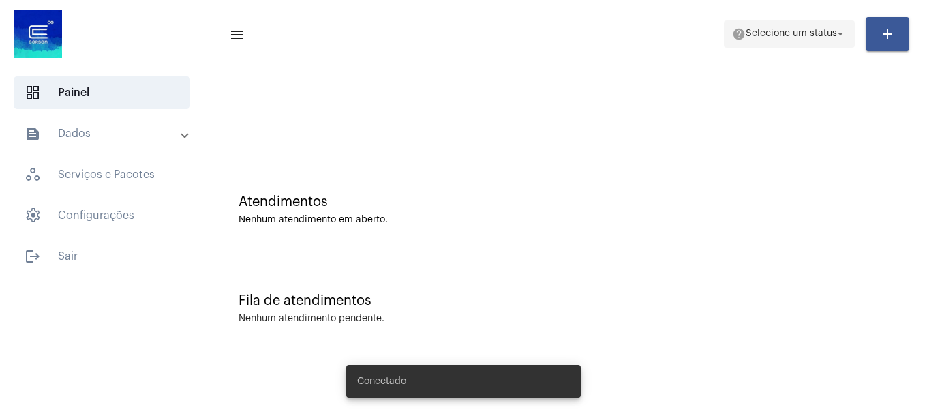
drag, startPoint x: 789, startPoint y: 25, endPoint x: 788, endPoint y: 32, distance: 7.5
click at [789, 25] on span "help Selecione um status arrow_drop_down" at bounding box center [789, 33] width 115 height 25
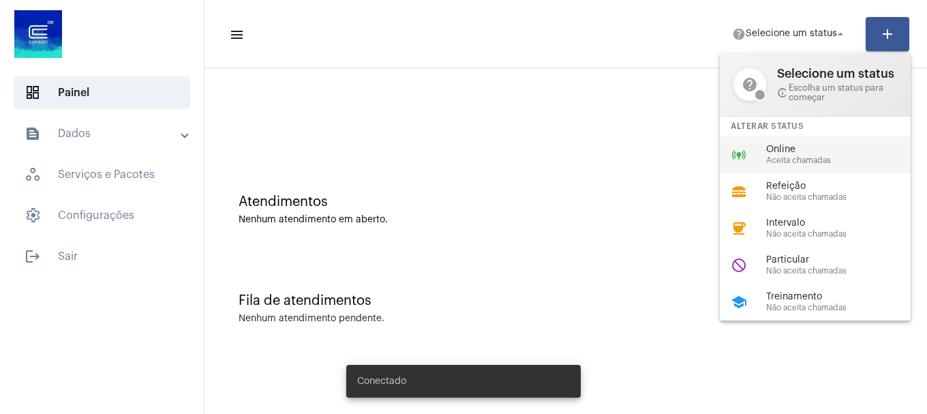
click at [775, 136] on div "online_prediction Online Aceita chamadas" at bounding box center [826, 154] width 213 height 37
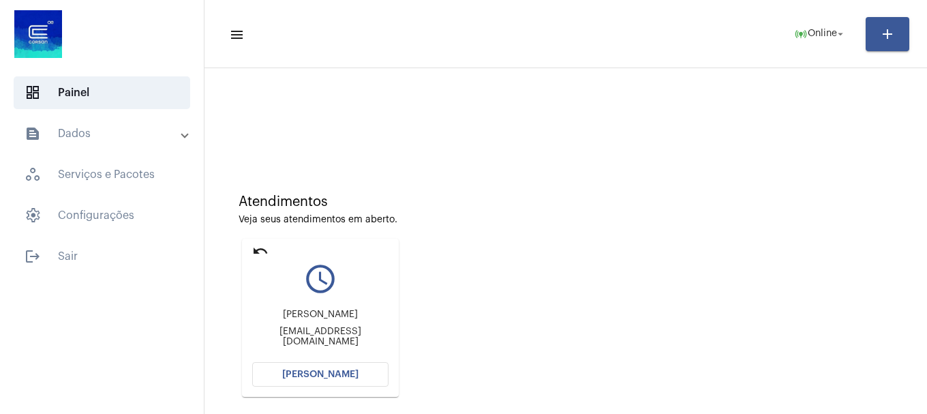
click at [287, 381] on button "[PERSON_NAME]" at bounding box center [320, 374] width 136 height 25
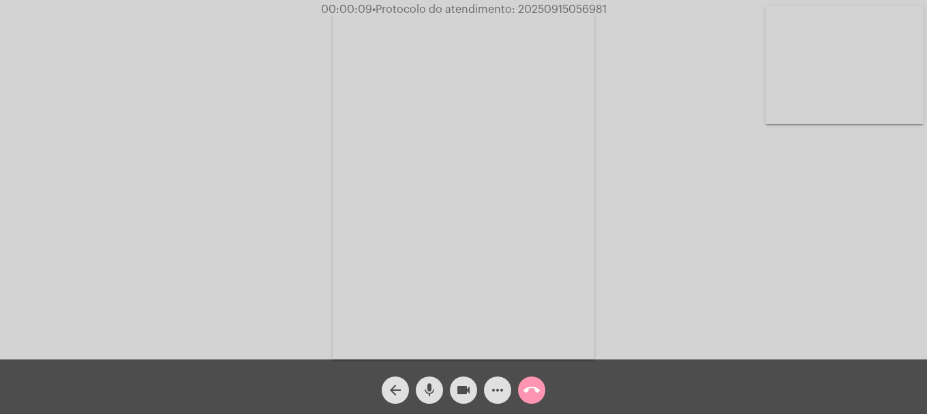
click at [442, 389] on button "mic" at bounding box center [429, 389] width 27 height 27
click at [442, 389] on button "mic_off" at bounding box center [429, 389] width 27 height 27
click at [428, 401] on span "mic" at bounding box center [429, 389] width 16 height 27
click at [428, 401] on span "mic_off" at bounding box center [429, 389] width 16 height 27
click at [541, 392] on button "call_end" at bounding box center [531, 389] width 27 height 27
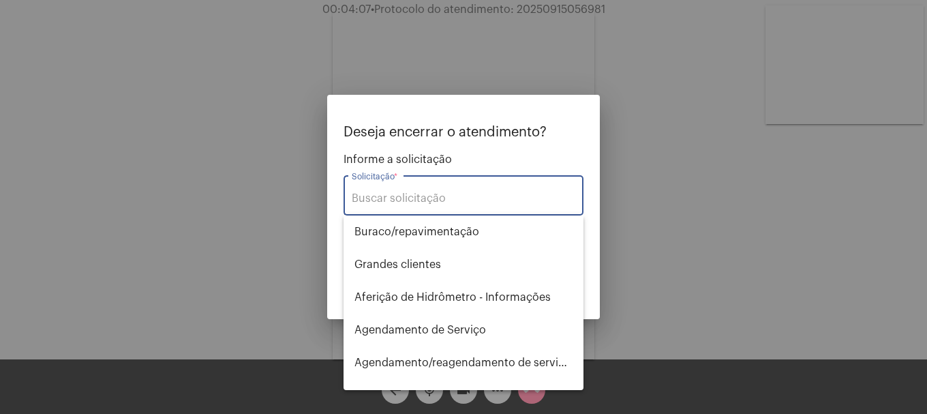
click at [429, 199] on input "Solicitação *" at bounding box center [464, 198] width 224 height 12
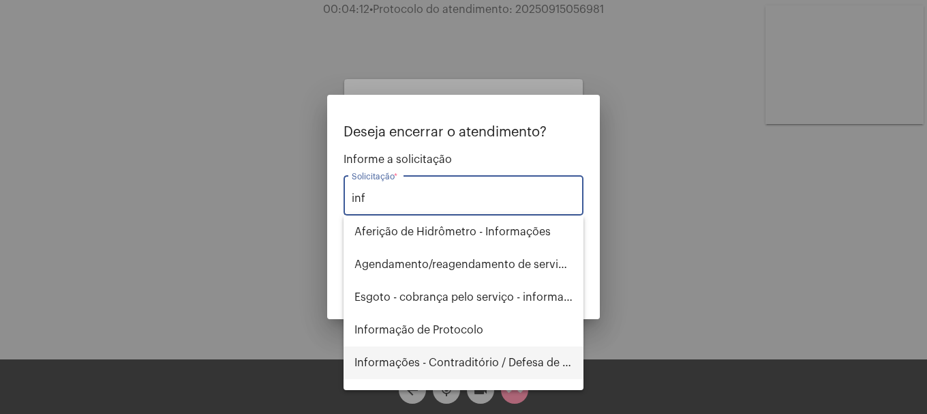
click at [423, 357] on span "Informações - Contraditório / Defesa de infração" at bounding box center [464, 362] width 218 height 33
type input "Informações - Contraditório / Defesa de infração"
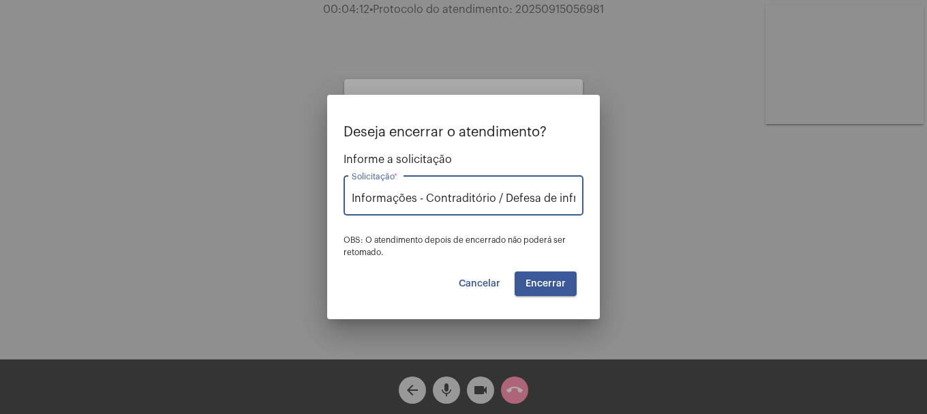
scroll to position [0, 23]
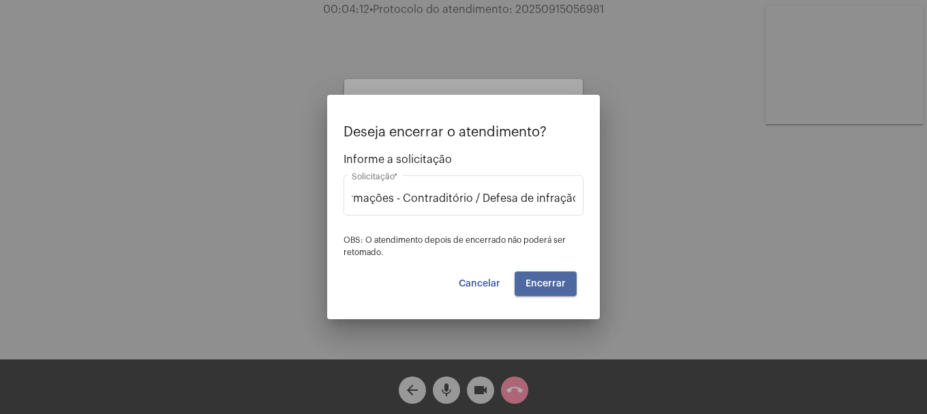
click at [554, 288] on button "Encerrar" at bounding box center [546, 283] width 62 height 25
click at [554, 288] on mat-card "Cliente: Mariana Rizzo Aguardando cliente acessar a chamada Ajustes settings" at bounding box center [463, 185] width 239 height 212
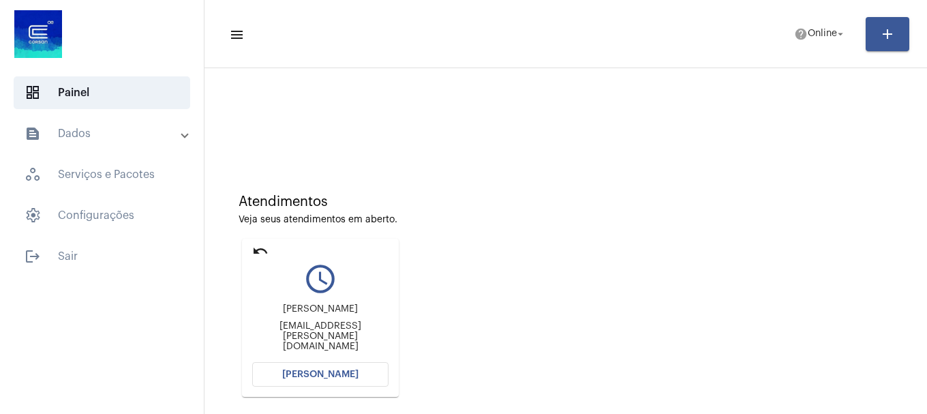
click at [329, 384] on button "Abrir Chamada" at bounding box center [320, 374] width 136 height 25
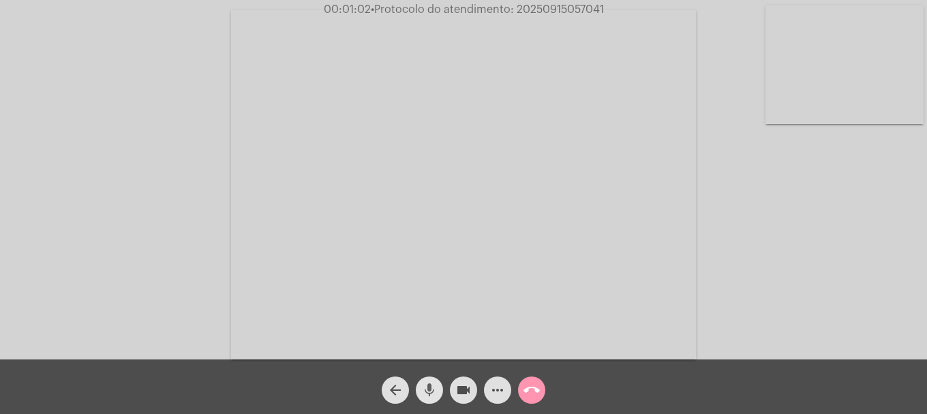
click at [436, 387] on mat-icon "mic" at bounding box center [429, 390] width 16 height 16
click at [456, 394] on mat-icon "videocam" at bounding box center [463, 390] width 16 height 16
click at [457, 395] on mat-icon "videocam_off" at bounding box center [463, 390] width 16 height 16
click at [457, 395] on mat-icon "videocam" at bounding box center [463, 390] width 16 height 16
click at [439, 392] on button "mic_off" at bounding box center [429, 389] width 27 height 27
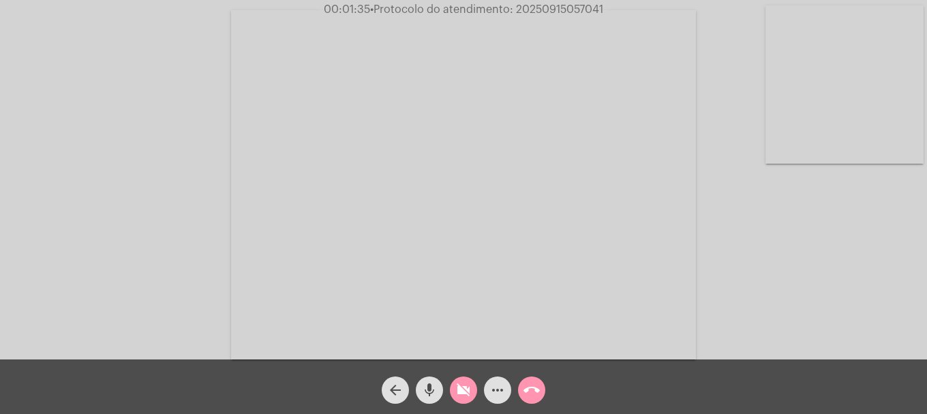
click at [459, 392] on mat-icon "videocam_off" at bounding box center [463, 390] width 16 height 16
click at [459, 392] on mat-icon "videocam" at bounding box center [463, 390] width 16 height 16
click at [500, 380] on span "more_horiz" at bounding box center [498, 389] width 16 height 27
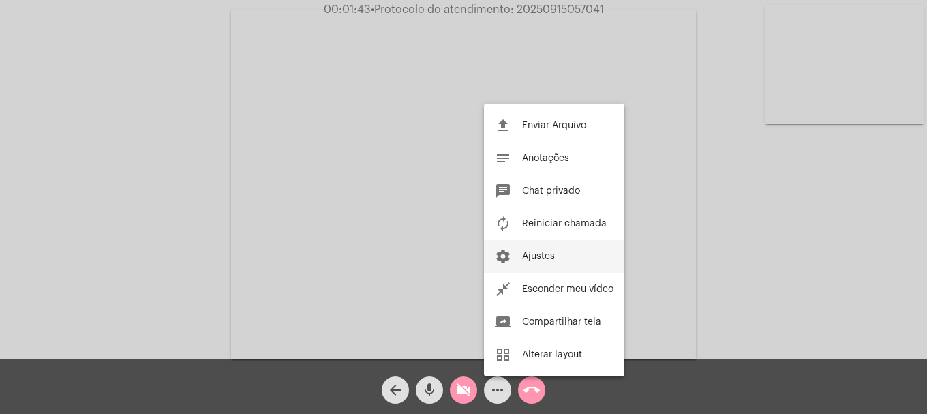
click at [551, 260] on span "Ajustes" at bounding box center [538, 257] width 33 height 10
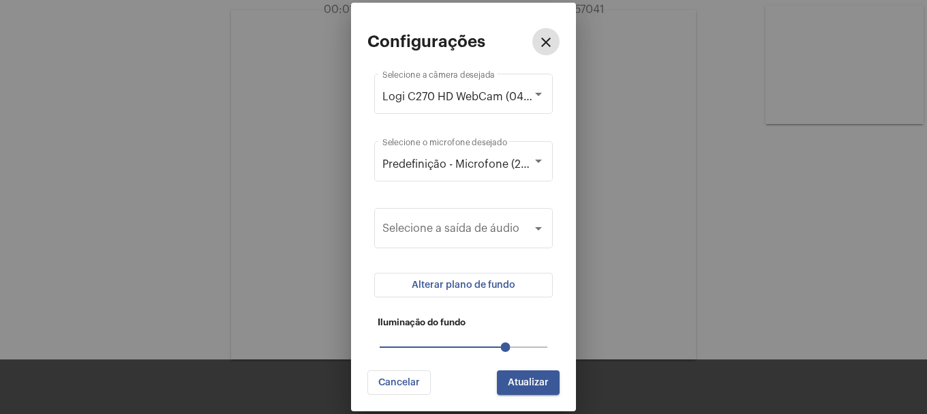
click at [449, 285] on span "Alterar plano de fundo" at bounding box center [464, 285] width 104 height 10
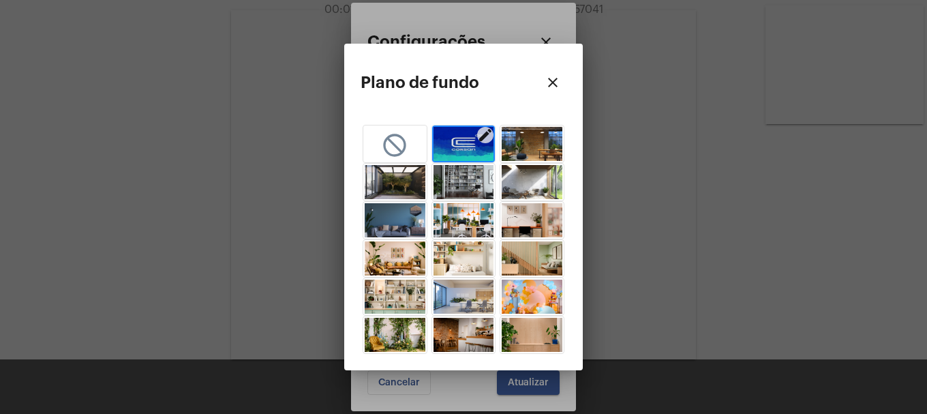
click at [452, 147] on img "button" at bounding box center [464, 144] width 61 height 34
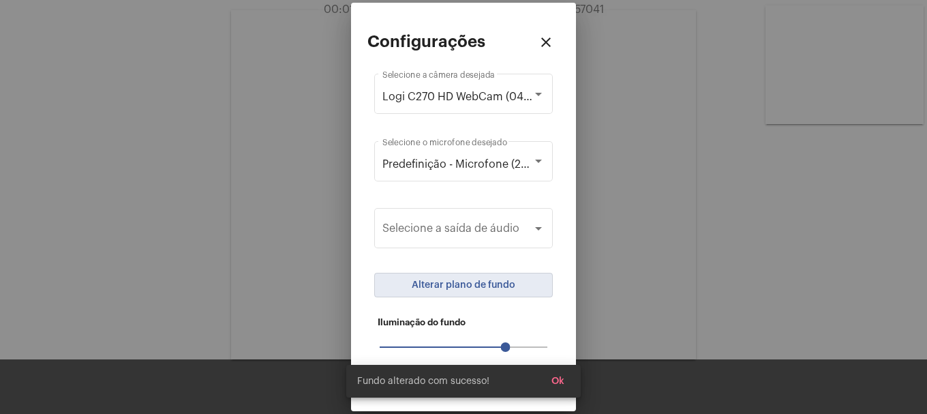
click at [553, 385] on span "Ok" at bounding box center [558, 381] width 13 height 10
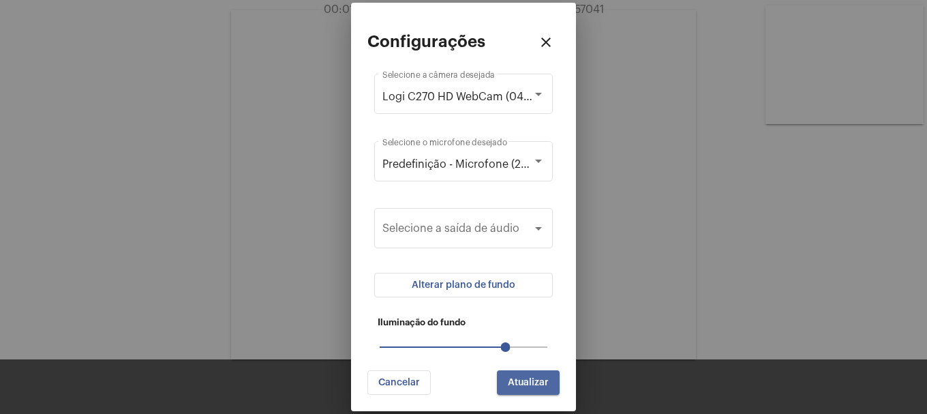
click at [541, 385] on span "Atualizar" at bounding box center [528, 383] width 41 height 10
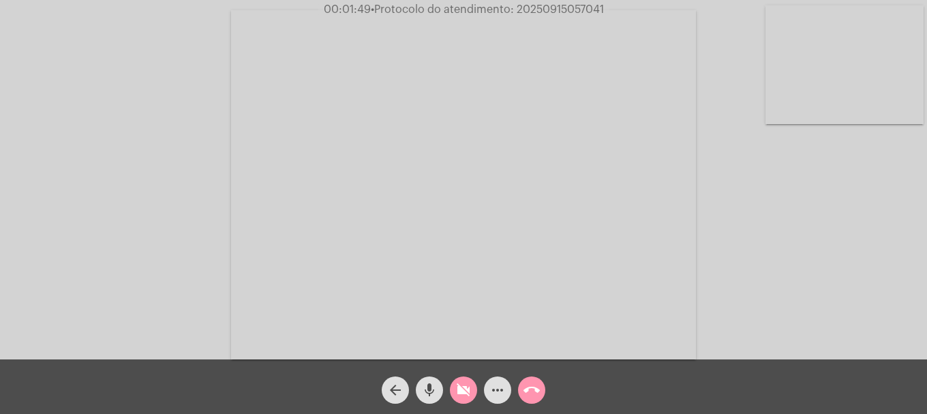
click at [462, 388] on mat-icon "videocam_off" at bounding box center [463, 390] width 16 height 16
click at [458, 398] on mat-icon "videocam" at bounding box center [463, 390] width 16 height 16
click at [466, 390] on mat-icon "videocam_off" at bounding box center [463, 390] width 16 height 16
click at [845, 70] on video at bounding box center [845, 64] width 158 height 119
click at [437, 396] on mat-icon "mic" at bounding box center [429, 390] width 16 height 16
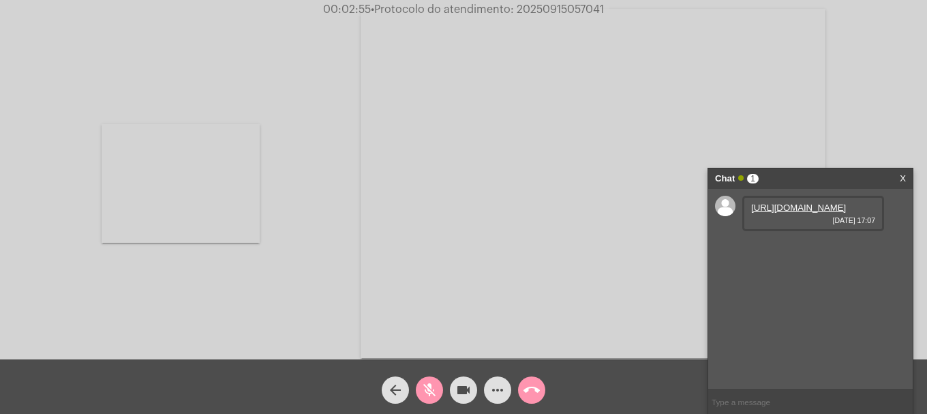
click at [425, 389] on mat-icon "mic_off" at bounding box center [429, 390] width 16 height 16
click at [826, 213] on link "https://neft-transfer-bucket.s3.amazonaws.com/temp-341a69d8-9c92-82f3-27bf-e843…" at bounding box center [798, 208] width 95 height 10
click at [805, 252] on link "https://neft-transfer-bucket.s3.amazonaws.com/temp-c271a273-bcb2-8353-d108-c352…" at bounding box center [798, 246] width 95 height 10
click at [796, 290] on link "https://neft-transfer-bucket.s3.amazonaws.com/temp-c412be14-05c9-7459-7277-f12e…" at bounding box center [798, 285] width 95 height 10
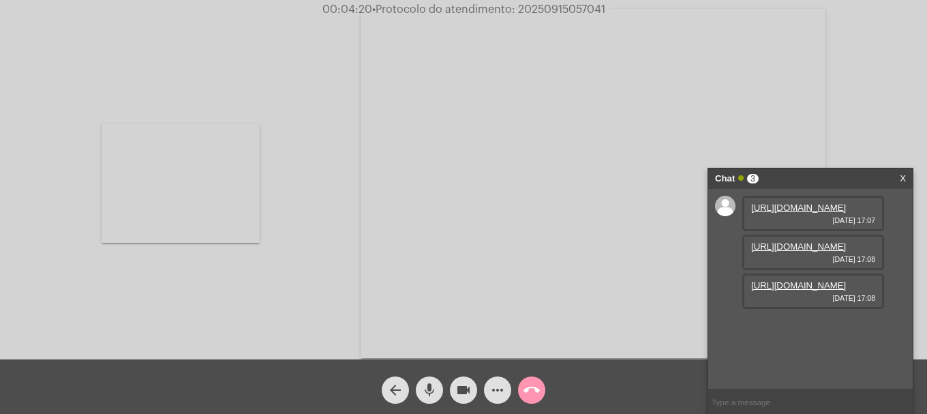
click at [796, 252] on link "https://neft-transfer-bucket.s3.amazonaws.com/temp-c271a273-bcb2-8353-d108-c352…" at bounding box center [798, 246] width 95 height 10
click at [312, 304] on div "Acessando Câmera e Microfone..." at bounding box center [463, 181] width 925 height 359
click at [806, 329] on link "https://neft-transfer-bucket.s3.amazonaws.com/temp-24018c23-1f20-a602-c9b1-76bb…" at bounding box center [798, 324] width 95 height 10
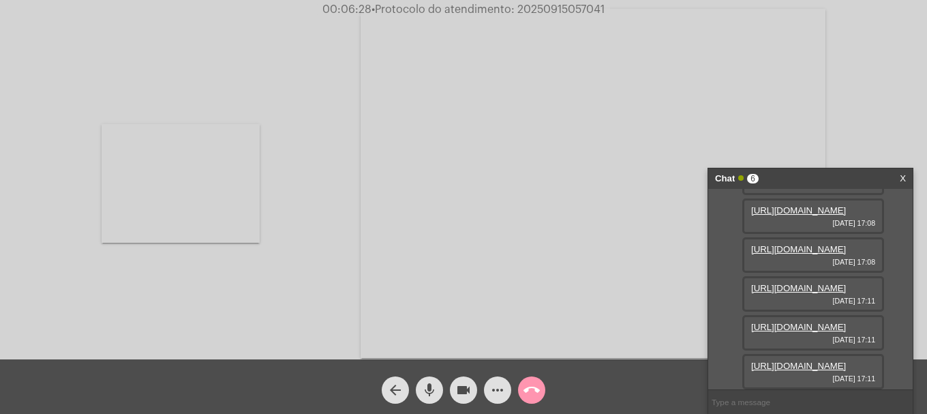
scroll to position [220, 0]
click at [797, 322] on link "https://neft-transfer-bucket.s3.amazonaws.com/temp-6d7f461e-6455-4d54-734b-fe0e…" at bounding box center [798, 327] width 95 height 10
click at [832, 361] on link "https://neft-transfer-bucket.s3.amazonaws.com/temp-0163e723-6740-30e2-513b-f7f1…" at bounding box center [798, 366] width 95 height 10
click at [473, 386] on button "videocam" at bounding box center [463, 389] width 27 height 27
click at [432, 389] on mat-icon "mic" at bounding box center [429, 390] width 16 height 16
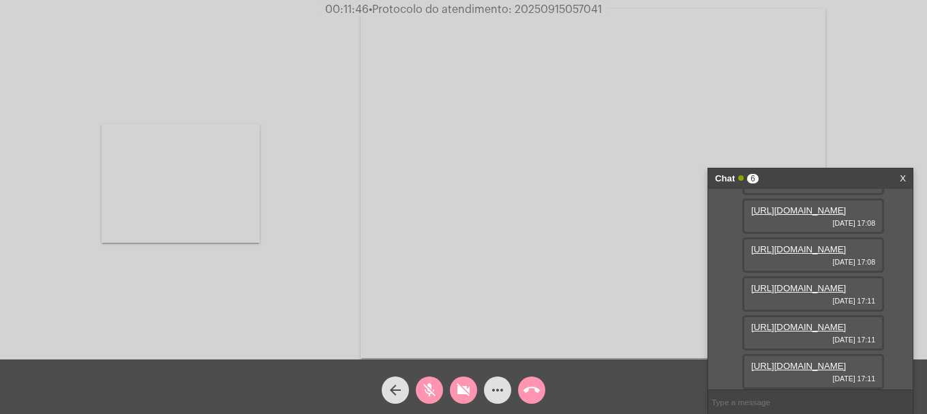
drag, startPoint x: 414, startPoint y: 385, endPoint x: 438, endPoint y: 389, distance: 24.2
click at [418, 386] on div "mic_off" at bounding box center [430, 387] width 34 height 34
drag, startPoint x: 449, startPoint y: 391, endPoint x: 430, endPoint y: 392, distance: 18.4
click at [448, 391] on div "videocam_off" at bounding box center [464, 387] width 34 height 34
click at [797, 395] on input "text" at bounding box center [810, 402] width 205 height 24
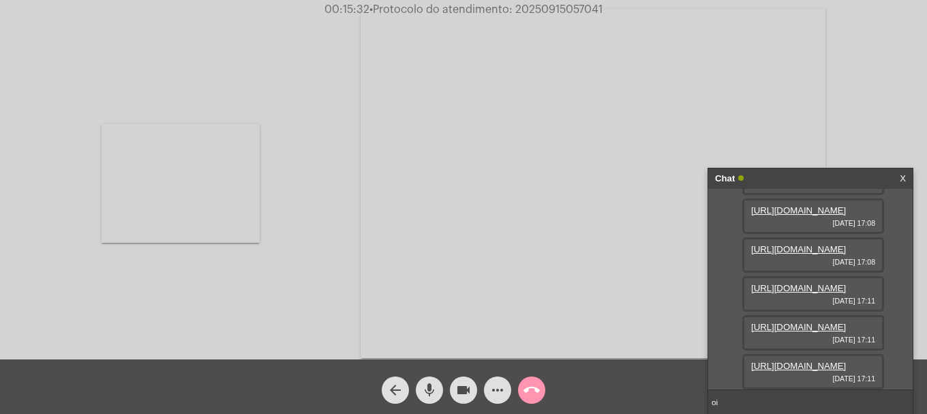
type input "oi"
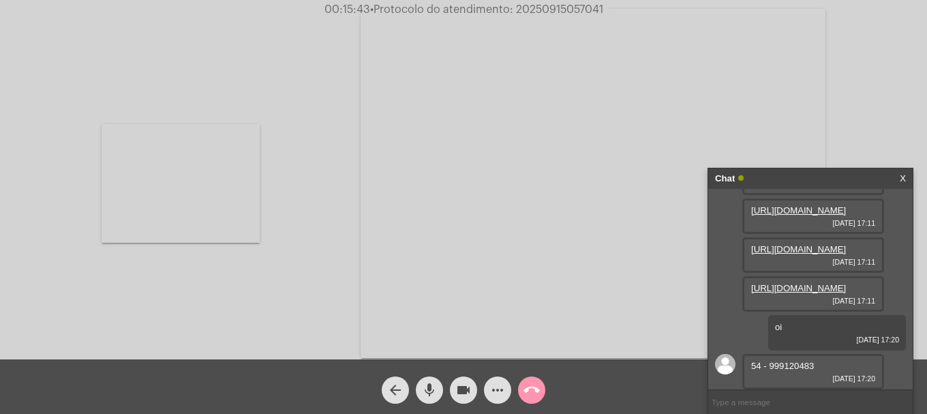
scroll to position [298, 0]
drag, startPoint x: 815, startPoint y: 368, endPoint x: 749, endPoint y: 359, distance: 67.4
click at [722, 354] on div "54 - 999120483 15/09/2025 17:20" at bounding box center [810, 354] width 191 height 0
copy div "54 - 999120483"
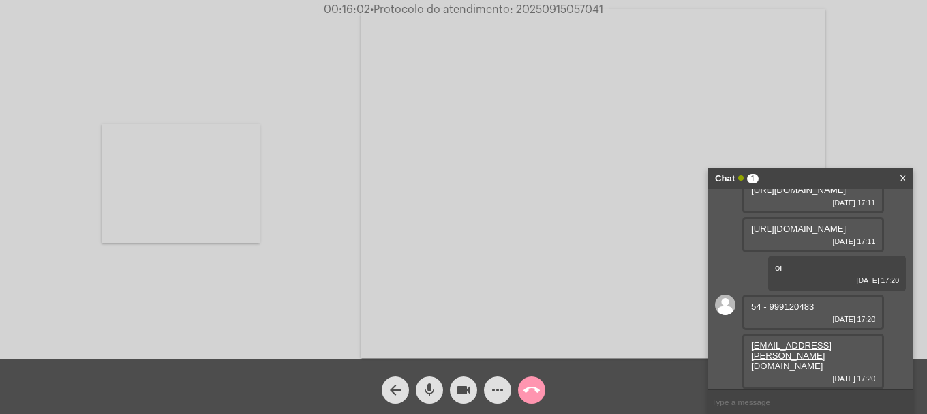
scroll to position [347, 0]
drag, startPoint x: 803, startPoint y: 372, endPoint x: 738, endPoint y: 355, distance: 67.0
click at [738, 355] on div "https://neft-transfer-bucket.s3.amazonaws.com/temp-341a69d8-9c92-82f3-27bf-e843…" at bounding box center [810, 289] width 205 height 200
copy link "milenaeloisa.taufer@gmail.com"
click at [545, 9] on span "• Protocolo do atendimento: 20250915057041" at bounding box center [486, 9] width 233 height 11
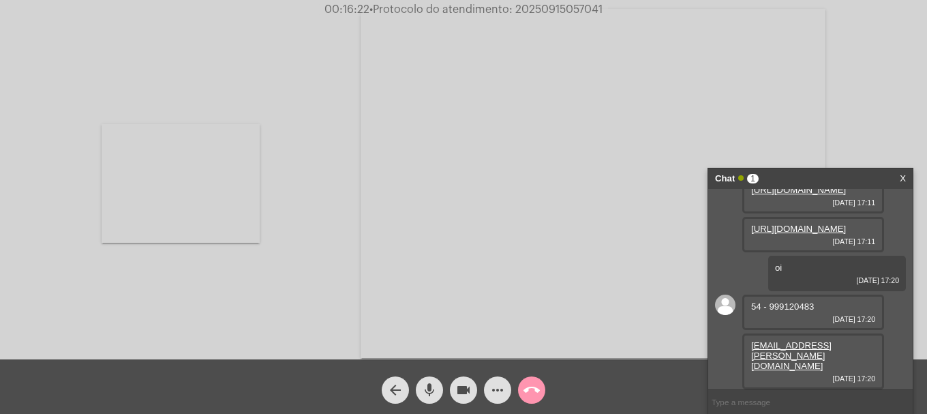
click at [545, 9] on span "• Protocolo do atendimento: 20250915057041" at bounding box center [486, 9] width 233 height 11
copy span "20250915057041"
click at [734, 410] on input "text" at bounding box center [810, 402] width 205 height 24
paste input "20250915057041"
type input "20250915057041"
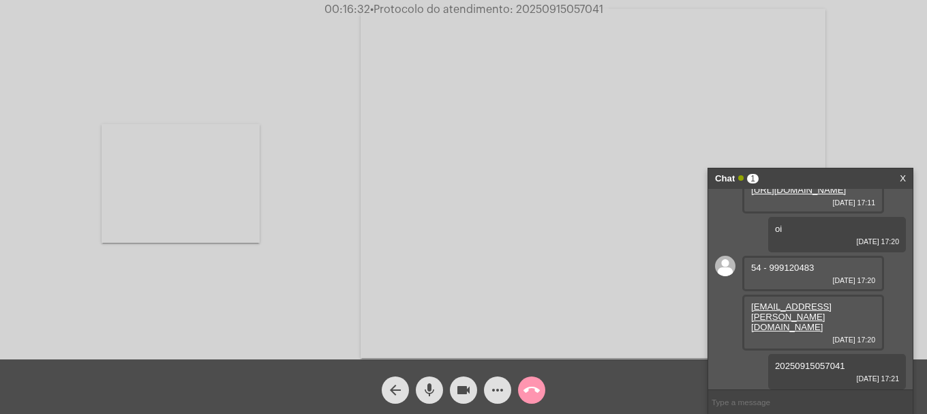
scroll to position [386, 0]
click at [530, 393] on mat-icon "call_end" at bounding box center [532, 390] width 16 height 16
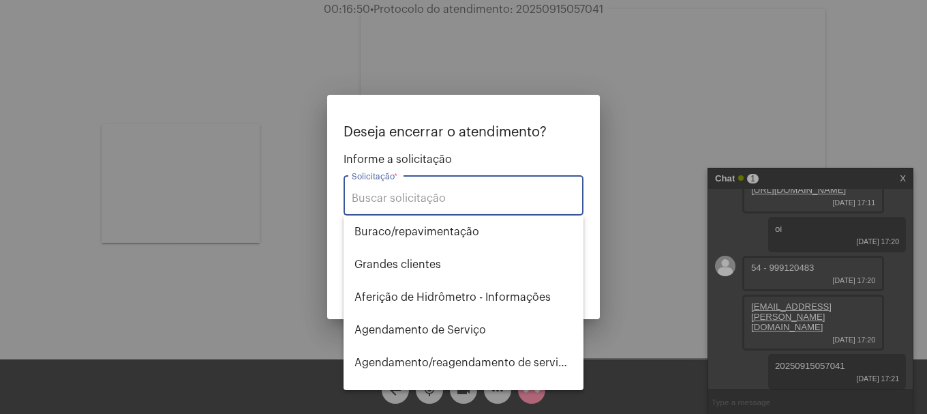
click at [430, 200] on input "Solicitação *" at bounding box center [464, 198] width 224 height 12
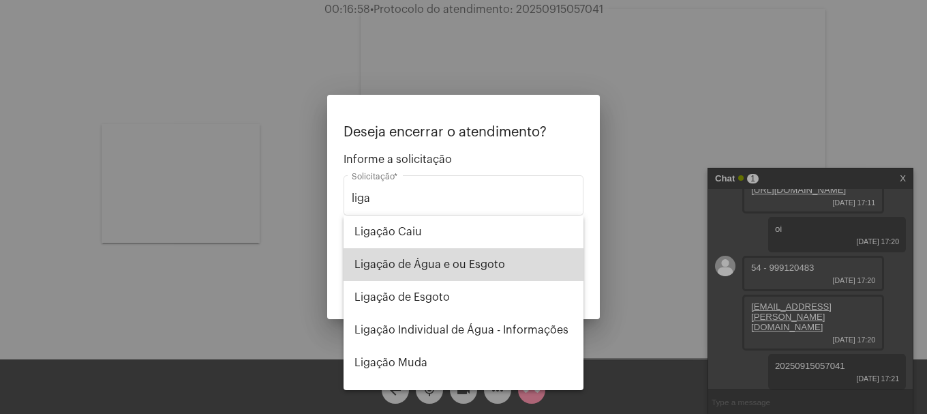
click at [468, 271] on span "Ligação de Água e ou Esgoto" at bounding box center [464, 264] width 218 height 33
type input "Ligação de Água e ou Esgoto"
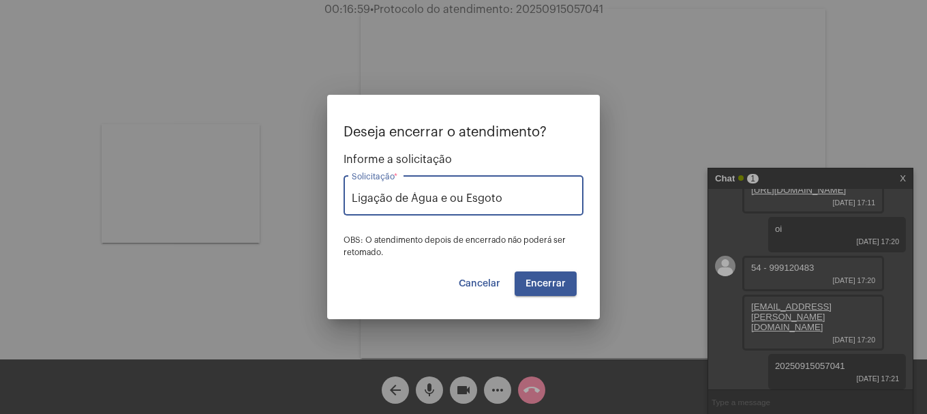
click at [541, 284] on span "Encerrar" at bounding box center [546, 284] width 40 height 10
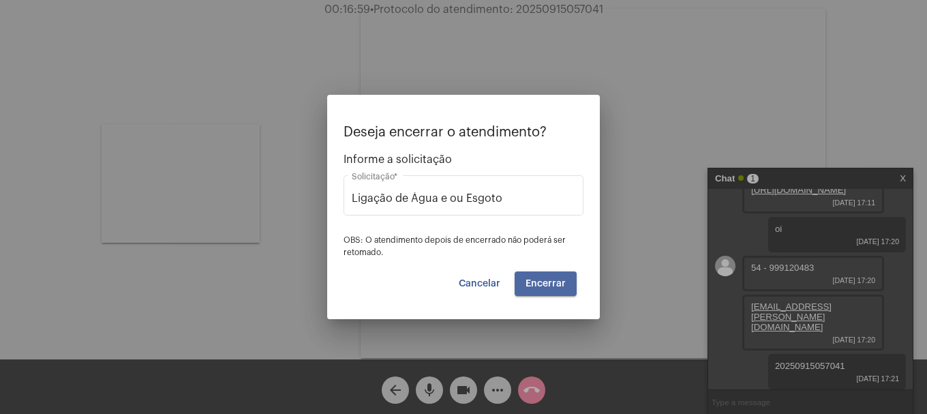
click at [541, 284] on span "Encerrar" at bounding box center [546, 284] width 40 height 10
